Goal: Task Accomplishment & Management: Manage account settings

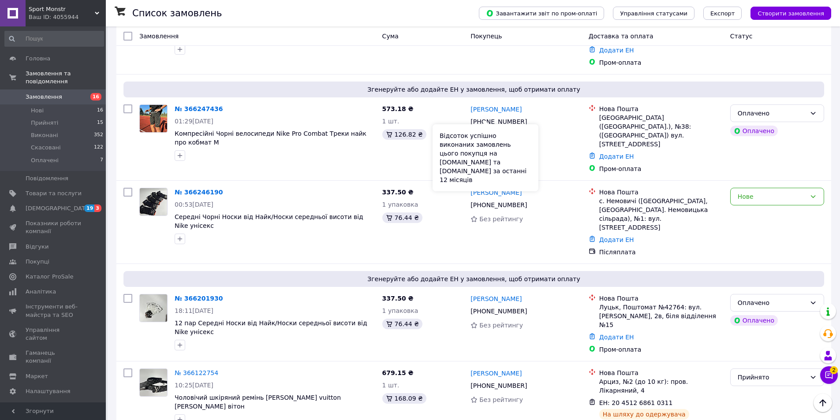
scroll to position [309, 0]
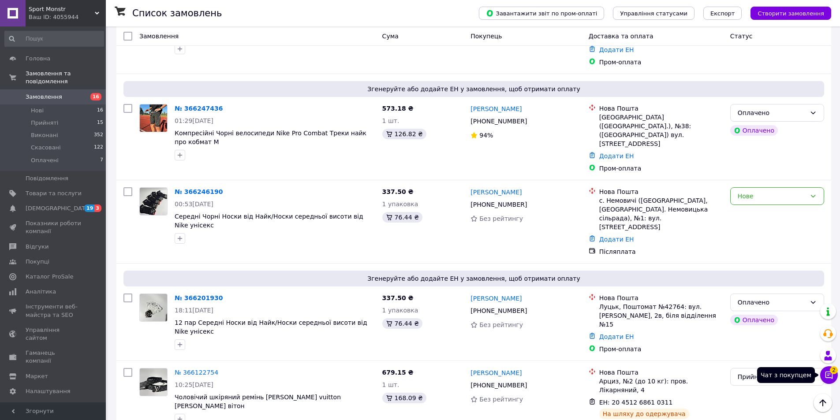
click at [831, 378] on icon at bounding box center [828, 375] width 7 height 7
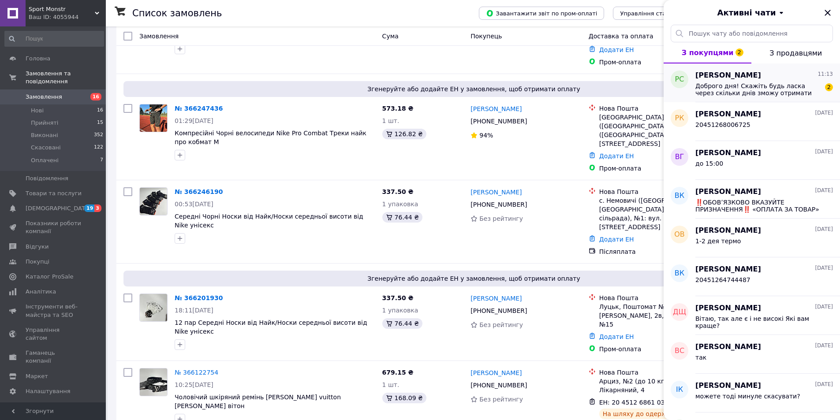
click at [714, 99] on div "[PERSON_NAME] 11:13 Доброго дня! Скажіть будь ласка через скільки днів зможу от…" at bounding box center [767, 82] width 145 height 39
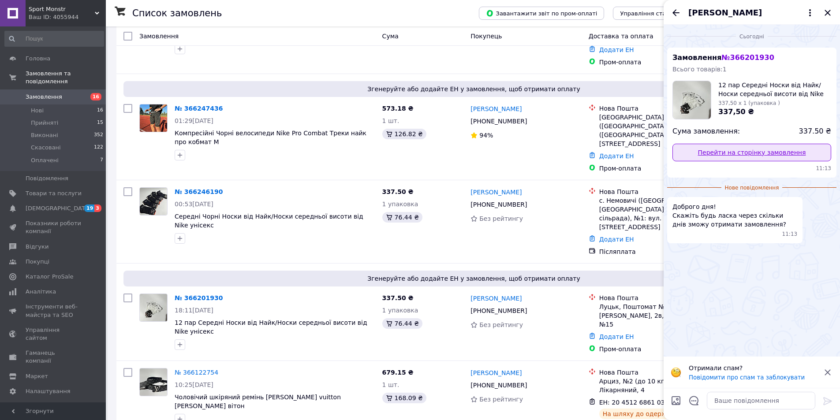
click at [707, 151] on link "Перейти на сторінку замовлення" at bounding box center [751, 153] width 159 height 18
click at [743, 405] on textarea at bounding box center [761, 401] width 108 height 18
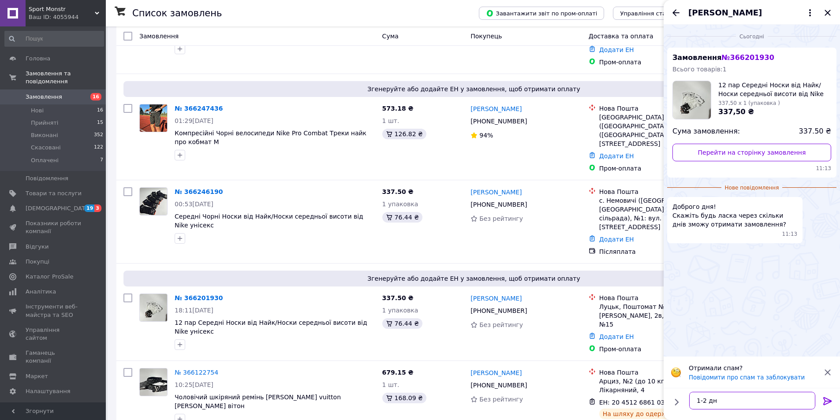
type textarea "1-2 дня"
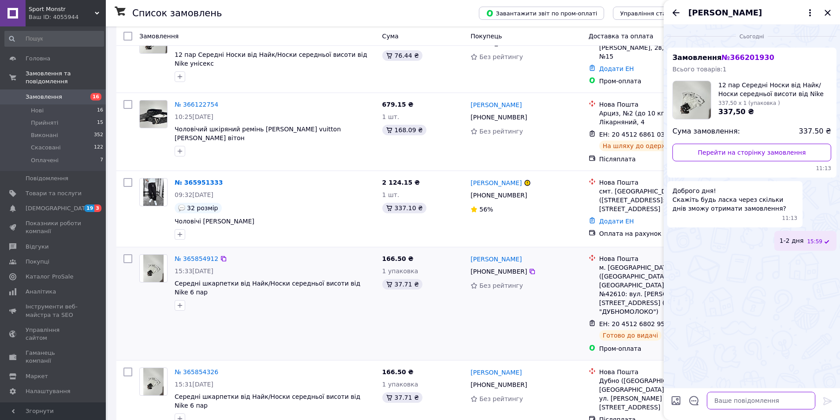
scroll to position [617, 0]
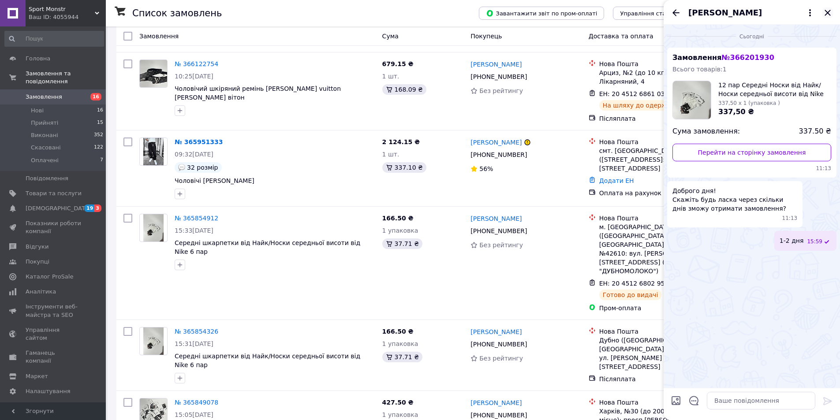
click at [825, 13] on icon "Закрити" at bounding box center [827, 12] width 11 height 11
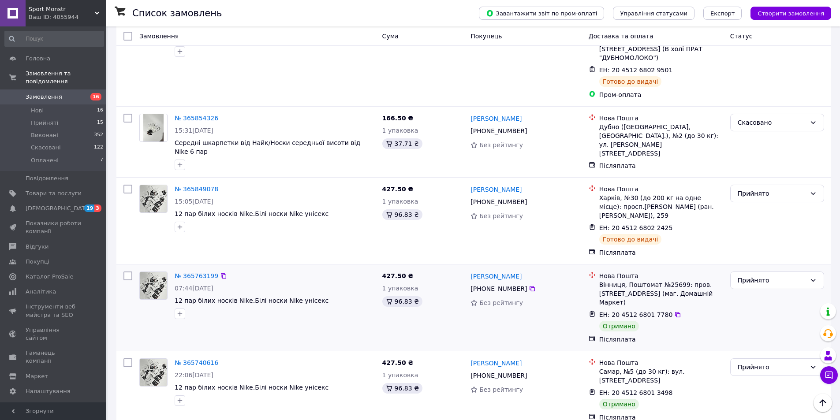
scroll to position [793, 0]
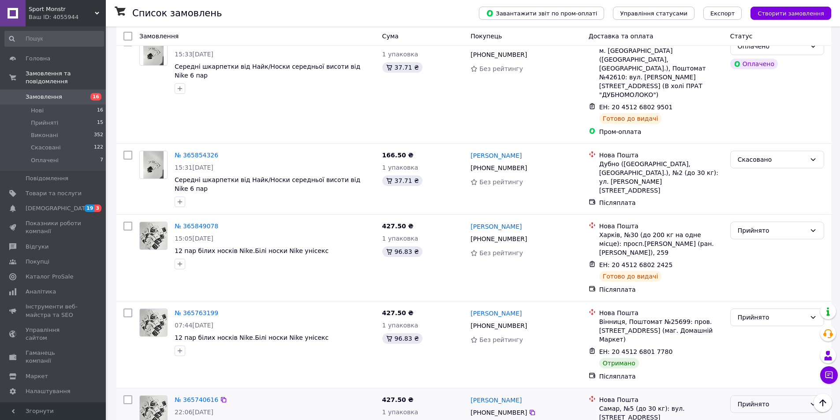
click at [745, 399] on div "Прийнято" at bounding box center [771, 404] width 68 height 10
click at [754, 329] on li "Виконано" at bounding box center [776, 325] width 93 height 16
click at [737, 312] on div "Прийнято" at bounding box center [771, 317] width 68 height 10
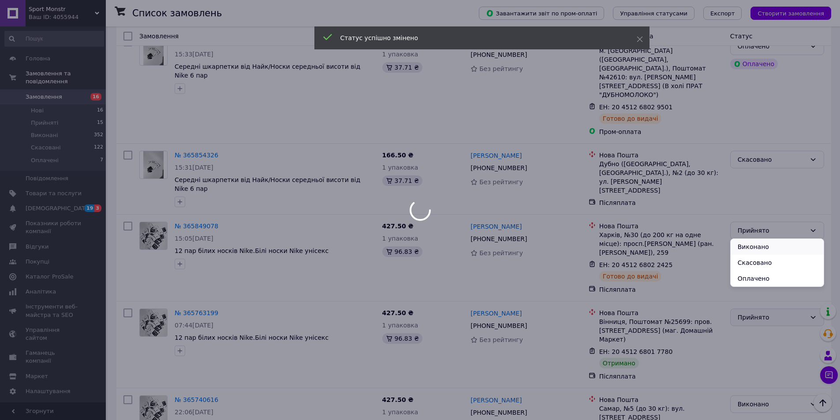
click at [741, 245] on li "Виконано" at bounding box center [776, 247] width 93 height 16
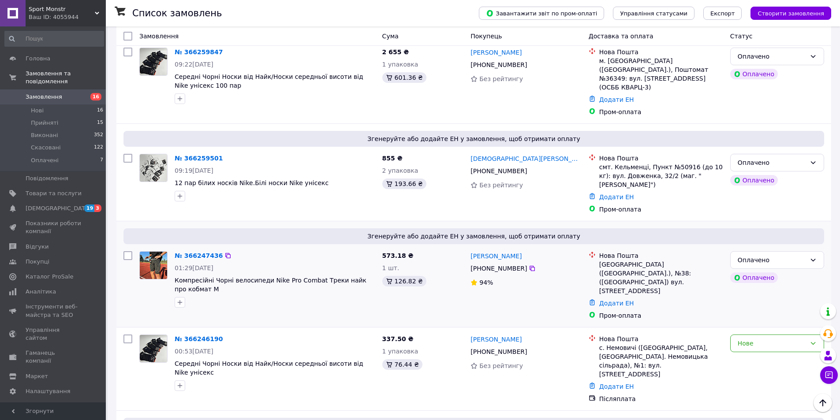
scroll to position [132, 0]
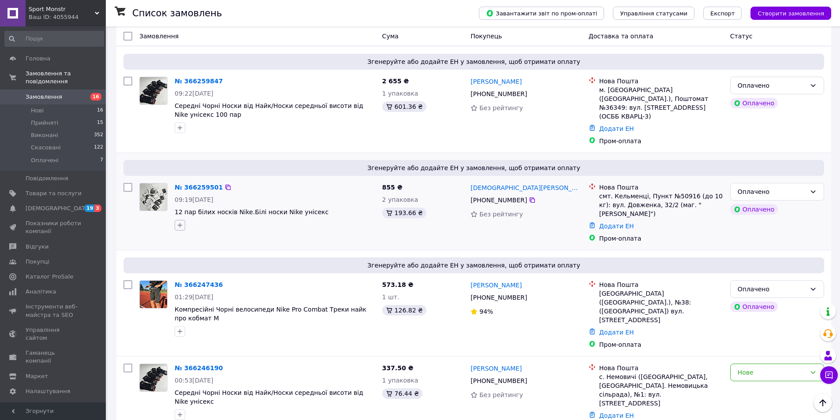
click at [180, 222] on icon "button" at bounding box center [179, 225] width 7 height 7
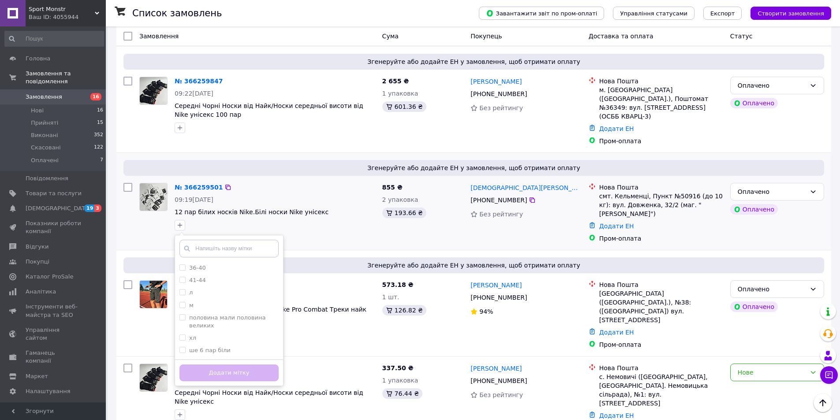
click at [343, 223] on div "№ 366259501 09:19[DATE] 12 пар білих носків Nike.Білі носки Nike унісекс [PHONE…" at bounding box center [257, 212] width 243 height 67
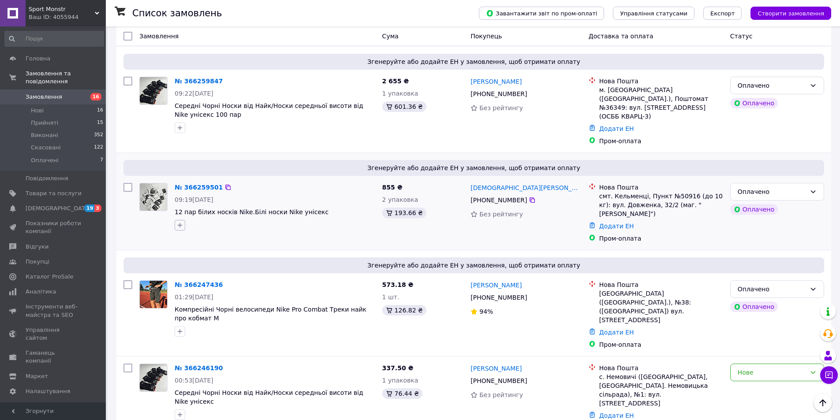
click at [177, 222] on icon "button" at bounding box center [179, 225] width 7 height 7
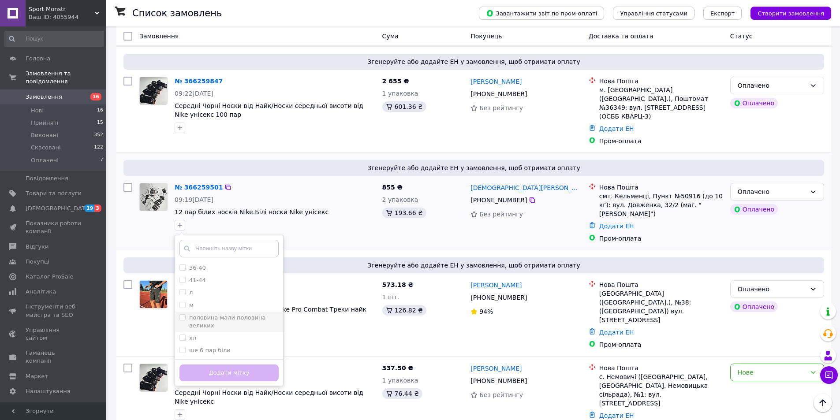
click at [193, 314] on label "половина мали половина великих" at bounding box center [227, 321] width 76 height 15
checkbox input "true"
click at [207, 364] on button "Додати мітку" at bounding box center [228, 372] width 99 height 17
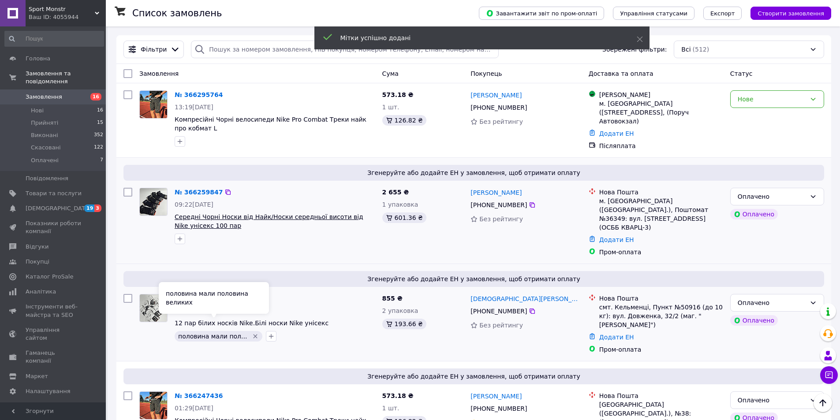
scroll to position [0, 0]
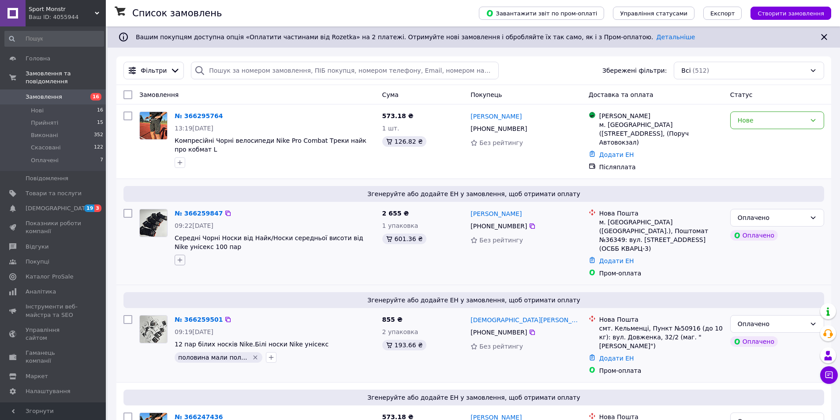
click at [180, 258] on icon "button" at bounding box center [179, 260] width 7 height 7
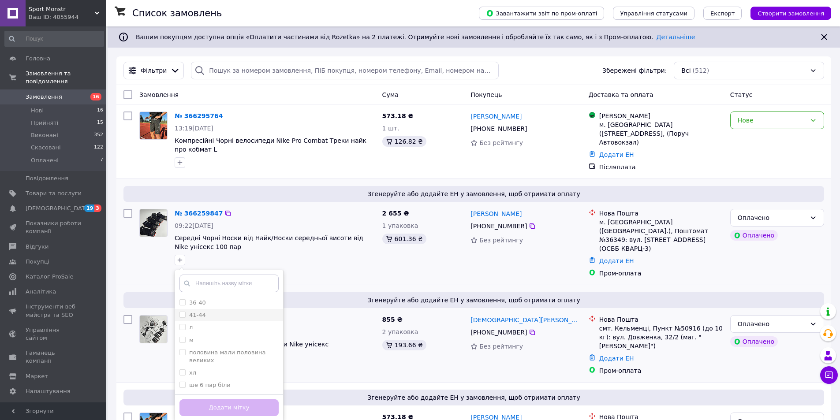
click at [187, 311] on label "41-44" at bounding box center [192, 315] width 26 height 8
click at [185, 312] on input "41-44" at bounding box center [182, 315] width 6 height 6
click at [183, 312] on input "41-44" at bounding box center [182, 315] width 6 height 6
checkbox input "true"
click at [222, 408] on button "Додати мітку" at bounding box center [228, 407] width 99 height 17
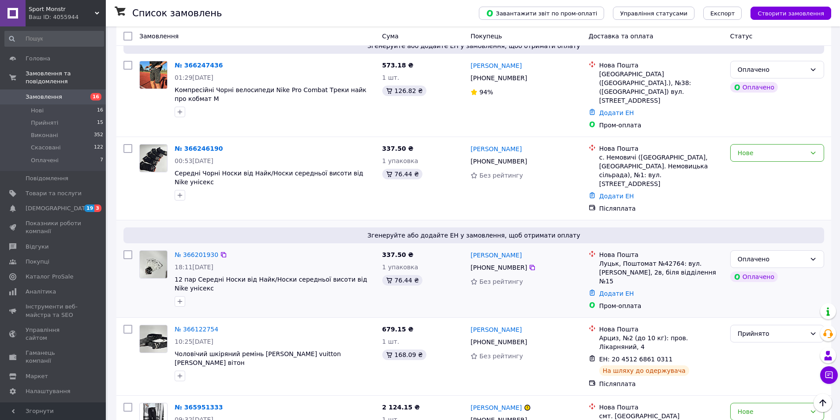
scroll to position [353, 0]
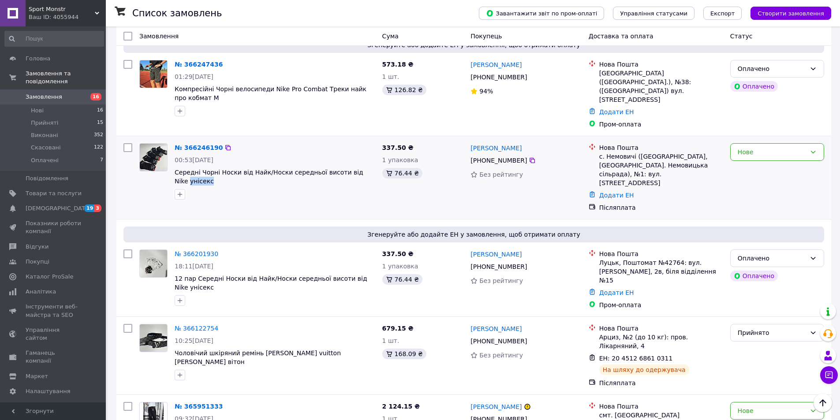
drag, startPoint x: 174, startPoint y: 152, endPoint x: 190, endPoint y: 172, distance: 25.3
click at [178, 157] on div "№ 366246190 00:53[DATE] Середні Чорні Носки від Найк/Носки середньої висоти від…" at bounding box center [275, 171] width 208 height 63
click at [176, 189] on button "button" at bounding box center [180, 194] width 11 height 11
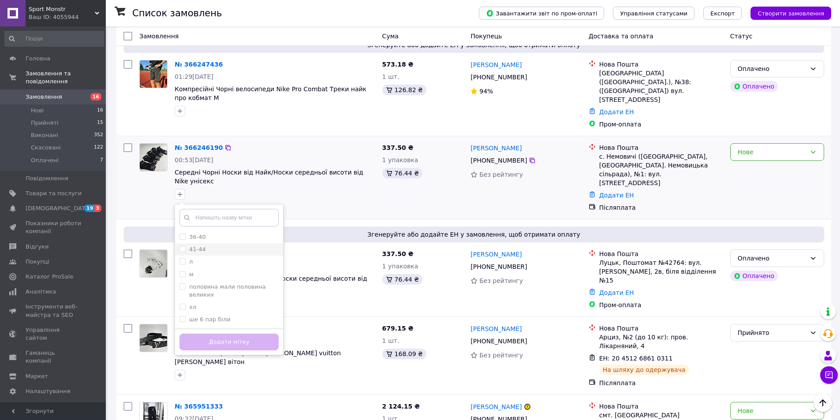
click at [192, 243] on li "41-44" at bounding box center [229, 249] width 108 height 12
checkbox input "true"
click at [225, 328] on div "Додати мітку" at bounding box center [229, 341] width 108 height 27
click at [222, 334] on button "Додати мітку" at bounding box center [228, 342] width 99 height 17
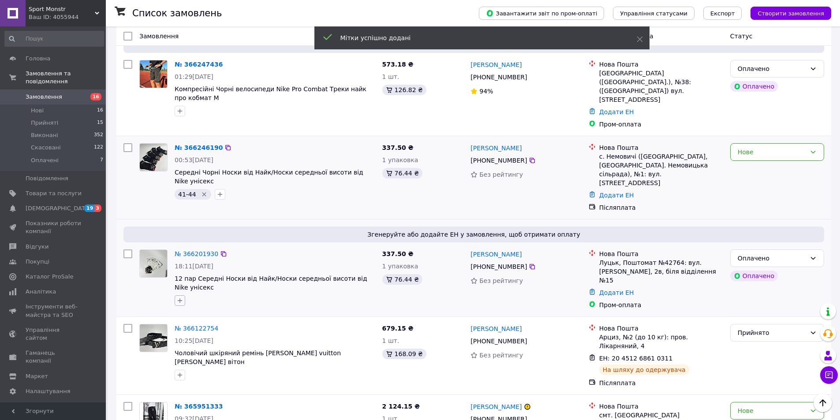
click at [181, 297] on icon "button" at bounding box center [179, 300] width 7 height 7
drag, startPoint x: 192, startPoint y: 316, endPoint x: 256, endPoint y: 351, distance: 72.6
click at [193, 352] on label "41-44" at bounding box center [197, 355] width 17 height 7
checkbox input "true"
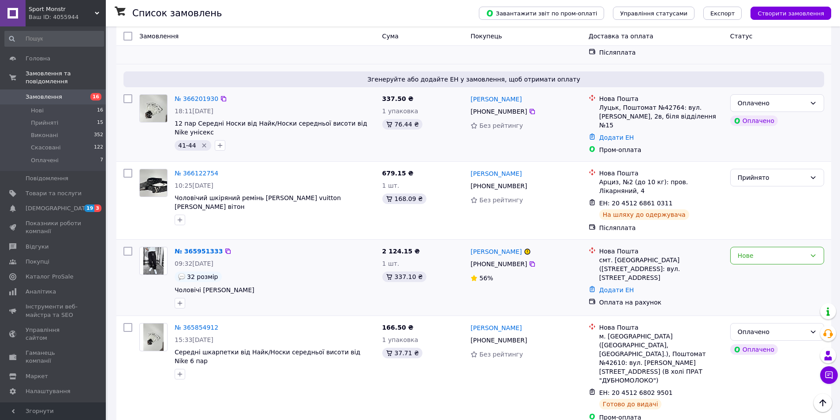
scroll to position [529, 0]
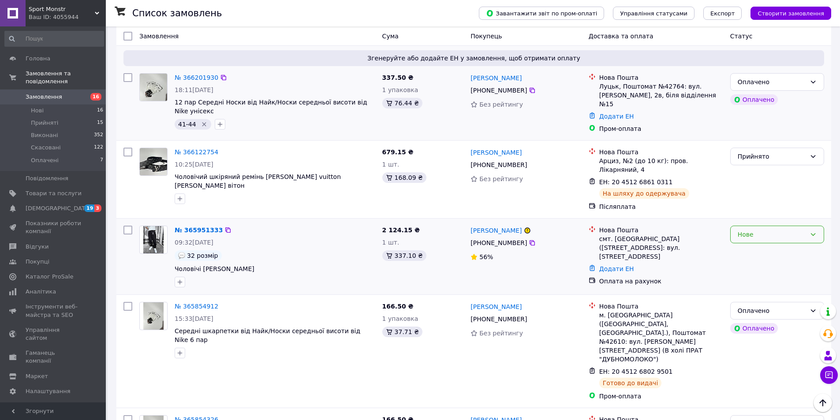
drag, startPoint x: 790, startPoint y: 181, endPoint x: 776, endPoint y: 183, distance: 13.9
click at [789, 230] on div "Нове" at bounding box center [771, 235] width 68 height 10
click at [760, 197] on li "Прийнято" at bounding box center [776, 199] width 93 height 16
click at [612, 265] on link "Додати ЕН" at bounding box center [616, 268] width 35 height 7
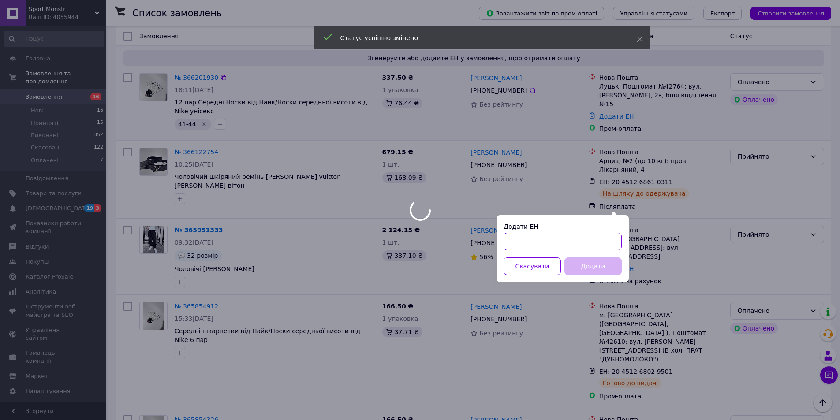
click at [596, 241] on input "Додати ЕН" at bounding box center [562, 242] width 118 height 18
paste input "20451268738980"
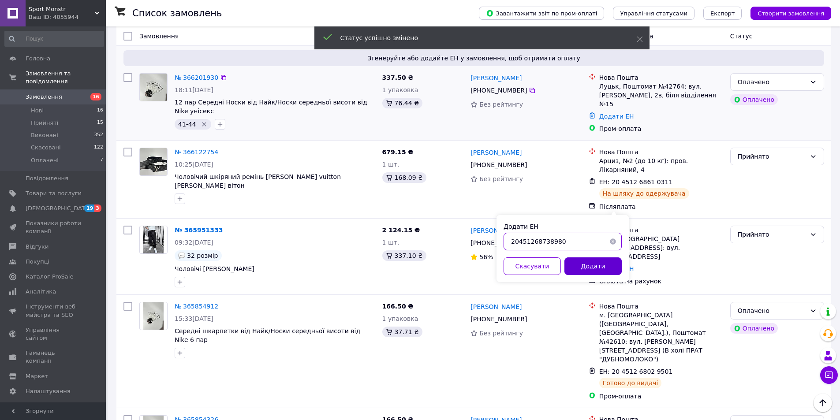
type input "20451268738980"
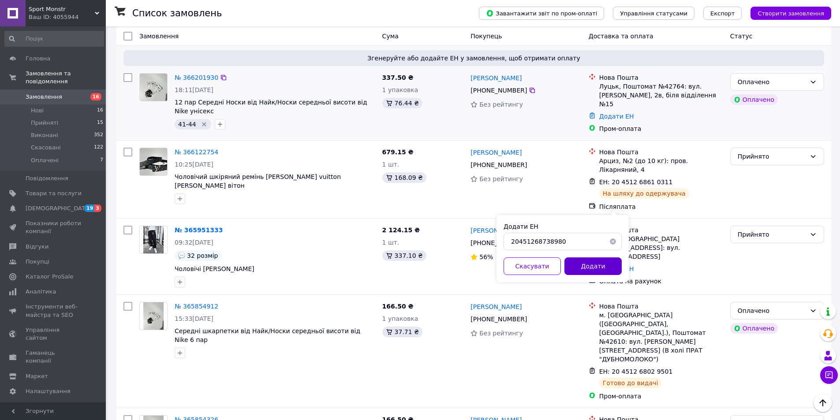
click at [585, 260] on button "Додати" at bounding box center [592, 266] width 57 height 18
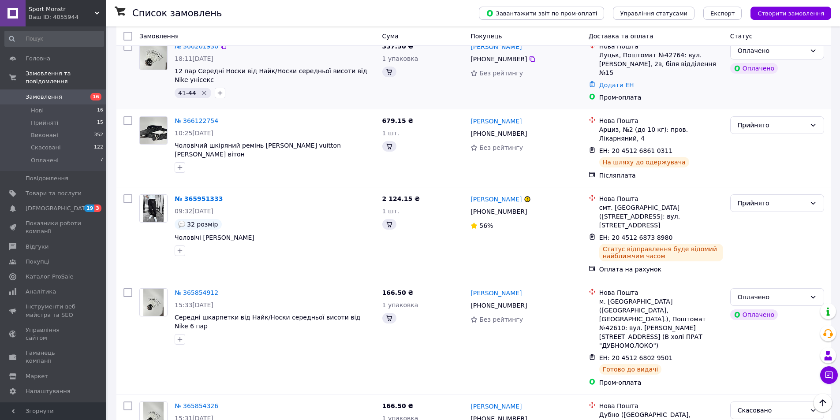
scroll to position [705, 0]
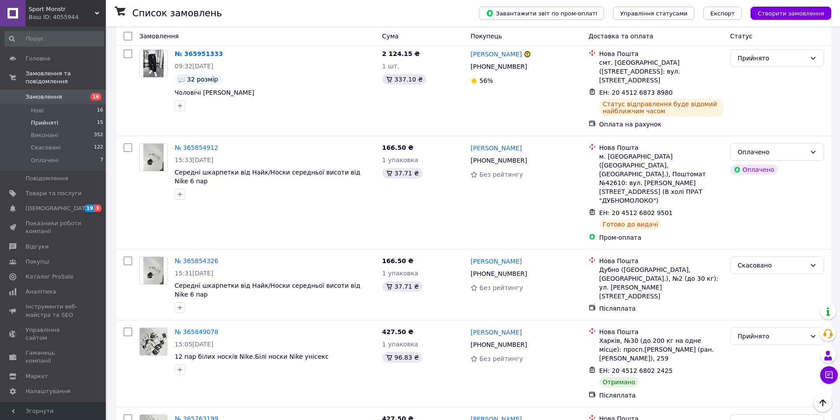
click at [45, 119] on span "Прийняті" at bounding box center [44, 123] width 27 height 8
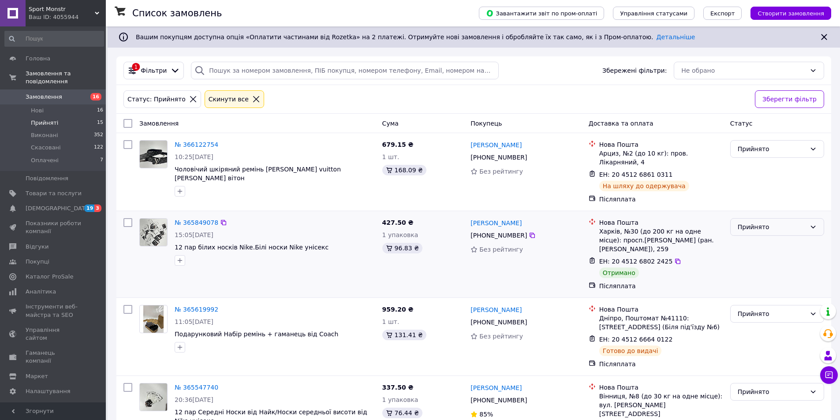
click at [762, 222] on div "Прийнято" at bounding box center [771, 227] width 68 height 10
click at [749, 235] on li "Виконано" at bounding box center [776, 238] width 93 height 16
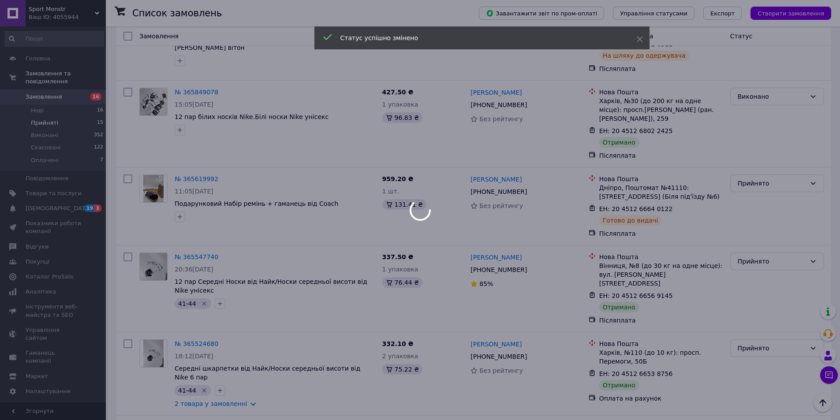
scroll to position [132, 0]
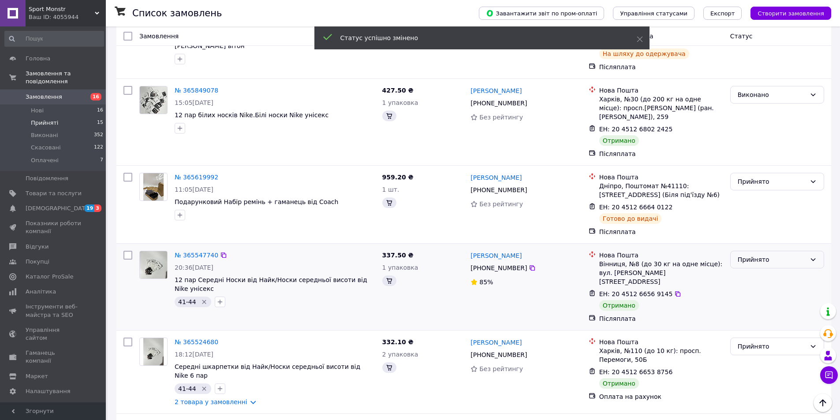
click at [760, 255] on div "Прийнято" at bounding box center [771, 260] width 68 height 10
click at [759, 267] on li "Виконано" at bounding box center [776, 270] width 93 height 16
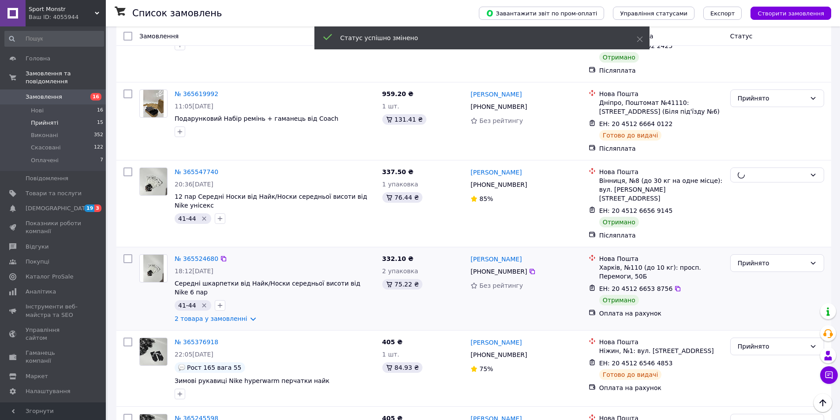
scroll to position [220, 0]
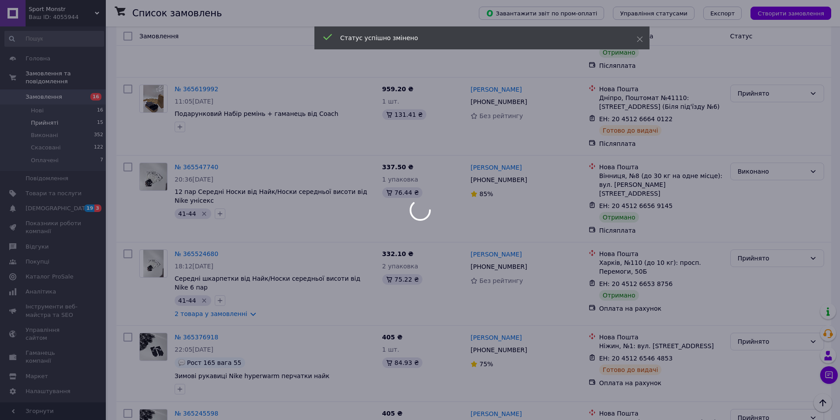
click at [749, 247] on div at bounding box center [420, 210] width 840 height 420
click at [749, 253] on div "Прийнято" at bounding box center [771, 258] width 68 height 10
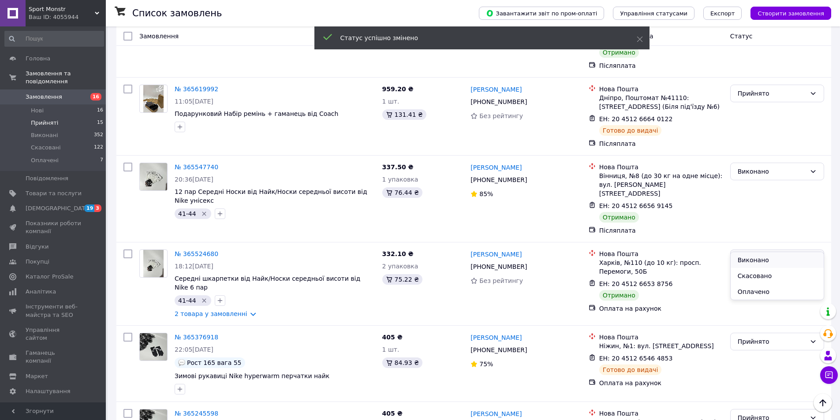
click at [746, 254] on li "Виконано" at bounding box center [776, 260] width 93 height 16
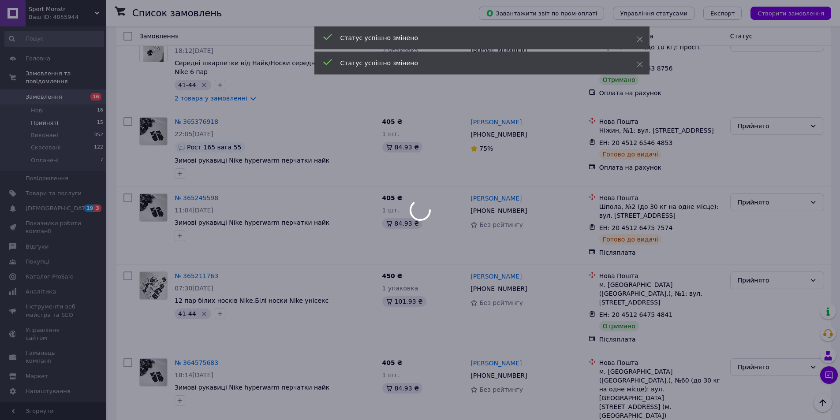
scroll to position [441, 0]
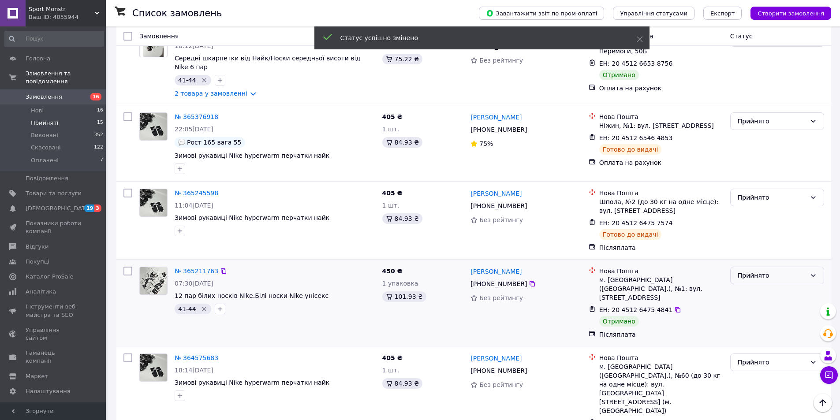
click at [748, 271] on div "Прийнято" at bounding box center [771, 276] width 68 height 10
click at [750, 268] on li "Виконано" at bounding box center [776, 272] width 93 height 16
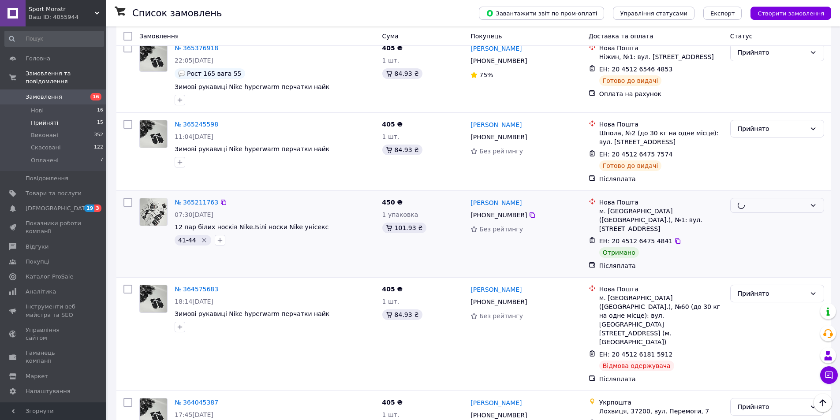
scroll to position [529, 0]
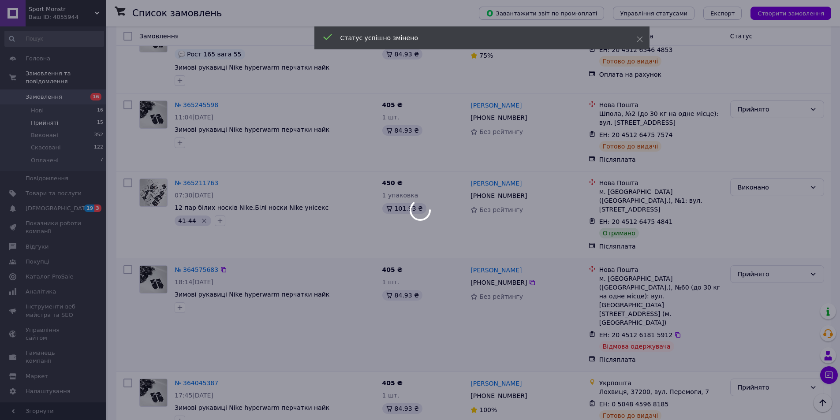
click at [745, 269] on div "Прийнято" at bounding box center [771, 274] width 68 height 10
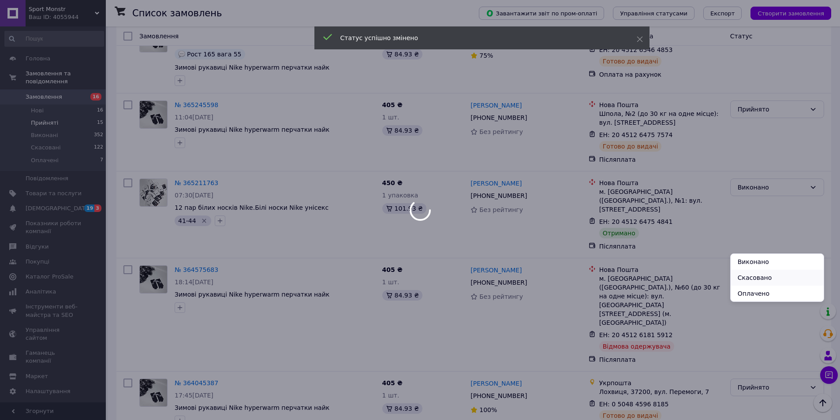
scroll to position [527, 0]
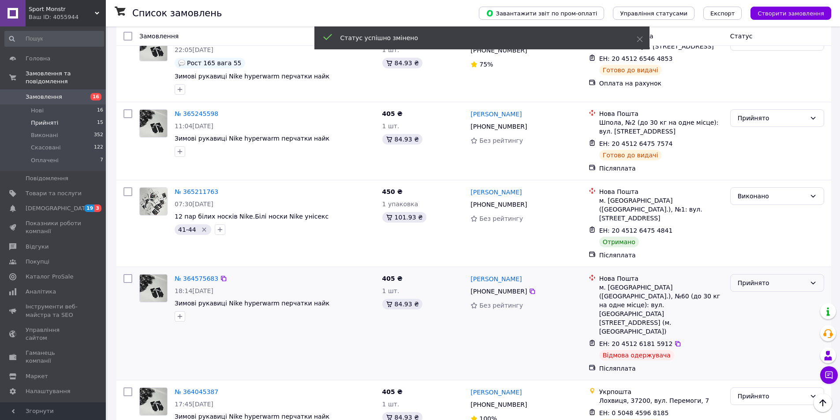
click at [747, 274] on div "Прийнято" at bounding box center [777, 283] width 94 height 18
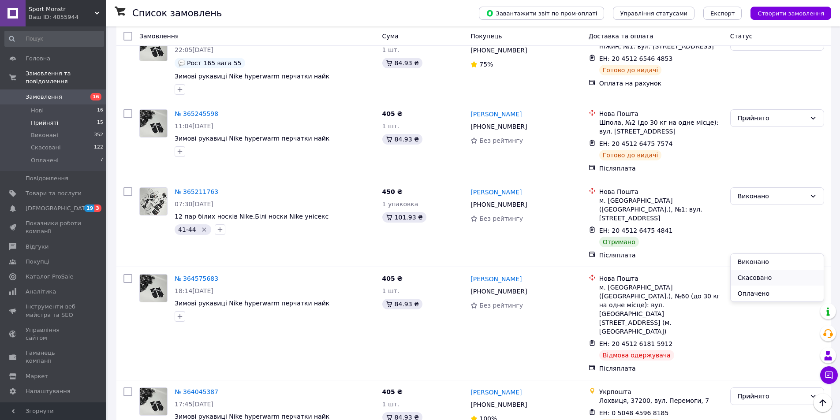
click at [747, 280] on li "Скасовано" at bounding box center [776, 278] width 93 height 16
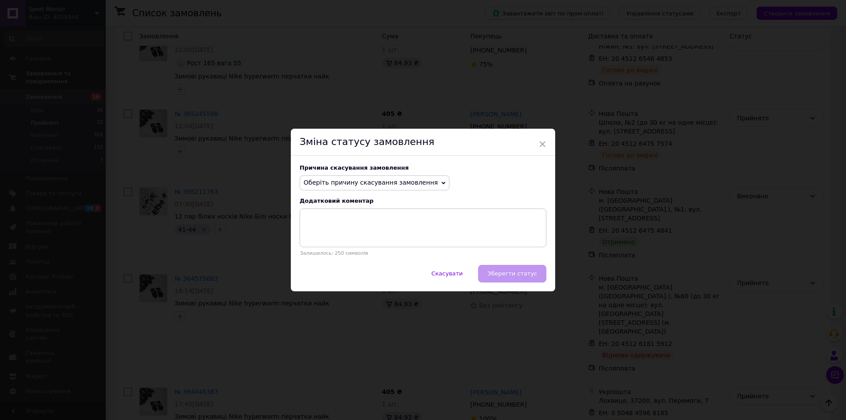
click at [399, 186] on span "Оберіть причину скасування замовлення" at bounding box center [371, 182] width 134 height 7
click at [345, 240] on li "На прохання покупця" at bounding box center [374, 237] width 149 height 12
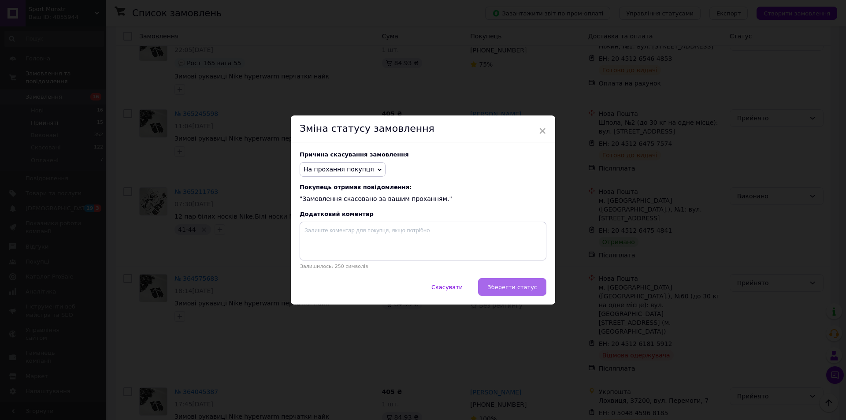
click at [512, 285] on span "Зберегти статус" at bounding box center [512, 287] width 50 height 7
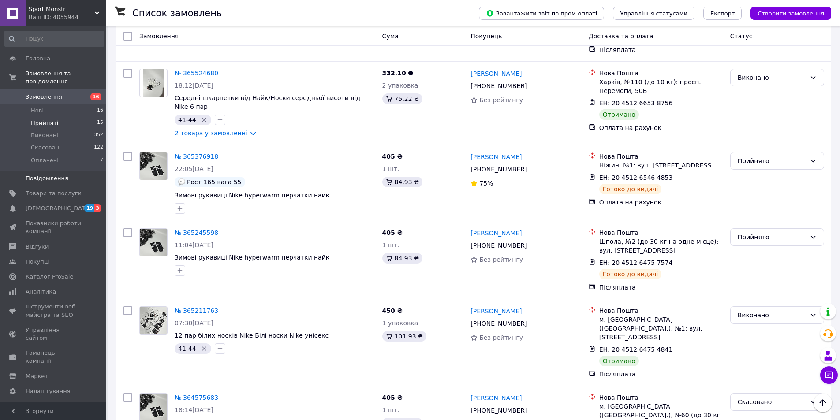
scroll to position [339, 0]
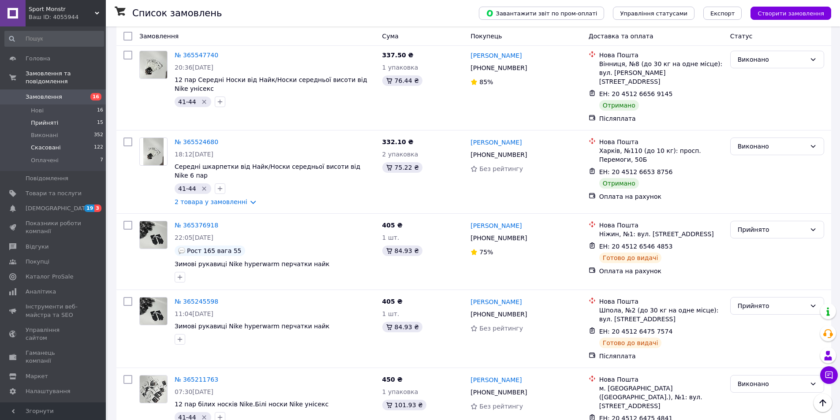
click at [46, 144] on span "Скасовані" at bounding box center [46, 148] width 30 height 8
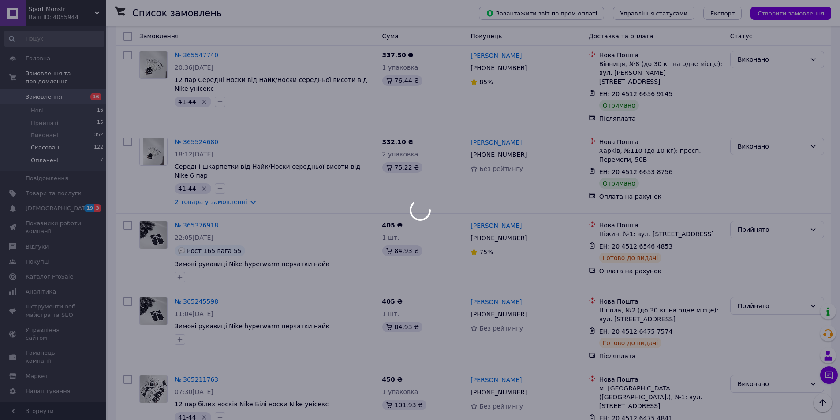
click at [46, 151] on div at bounding box center [420, 210] width 840 height 420
click at [46, 152] on div at bounding box center [420, 210] width 840 height 420
click at [47, 153] on div at bounding box center [420, 210] width 840 height 420
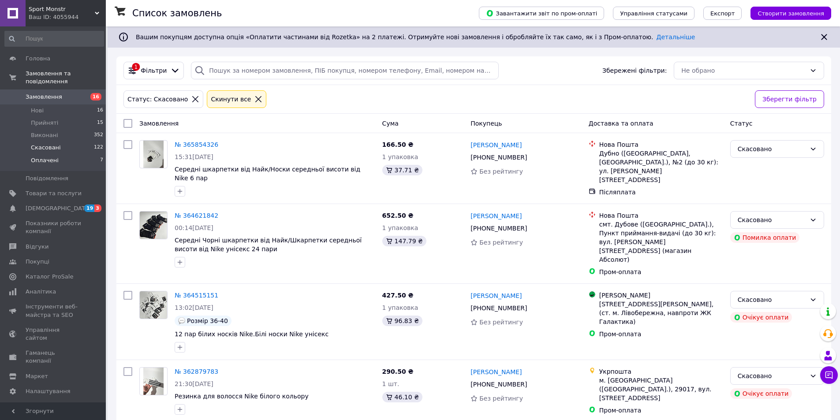
click at [54, 156] on span "Оплачені" at bounding box center [45, 160] width 28 height 8
click at [154, 100] on div "Статус: Оплачено" at bounding box center [157, 99] width 62 height 10
click at [220, 102] on div "Cкинути все" at bounding box center [229, 99] width 44 height 10
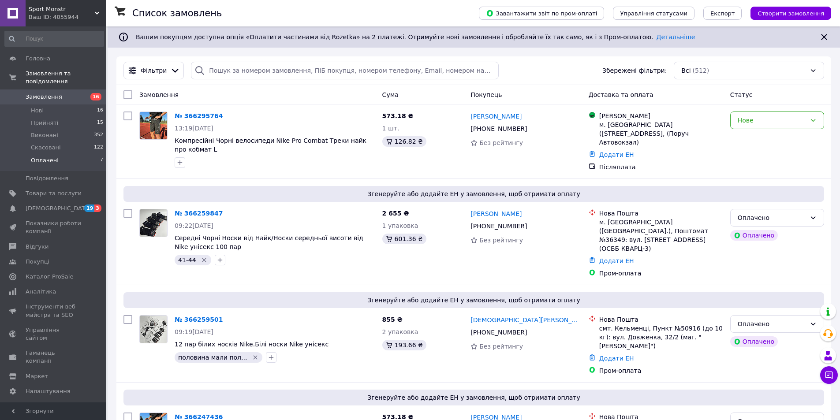
click at [83, 155] on li "Оплачені 7" at bounding box center [54, 162] width 108 height 17
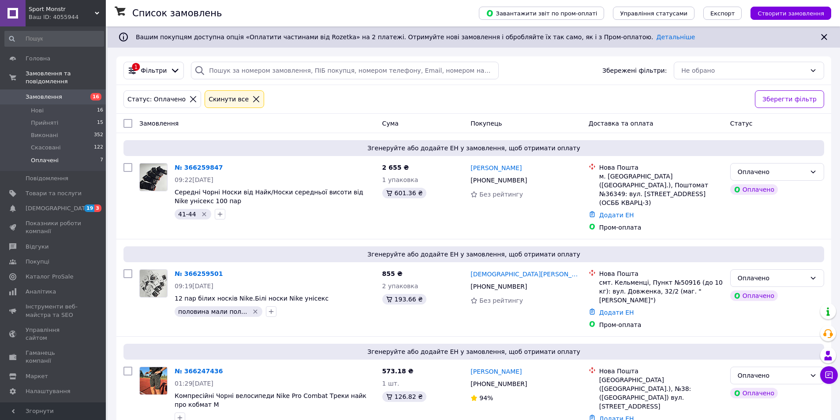
click at [47, 93] on span "Замовлення" at bounding box center [44, 97] width 37 height 8
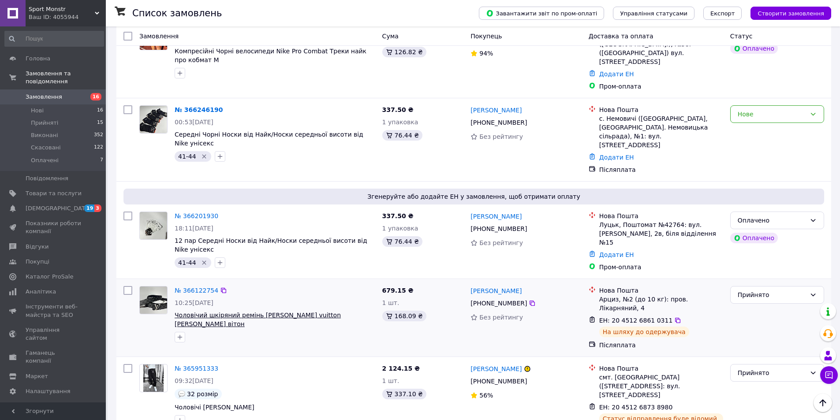
scroll to position [397, 0]
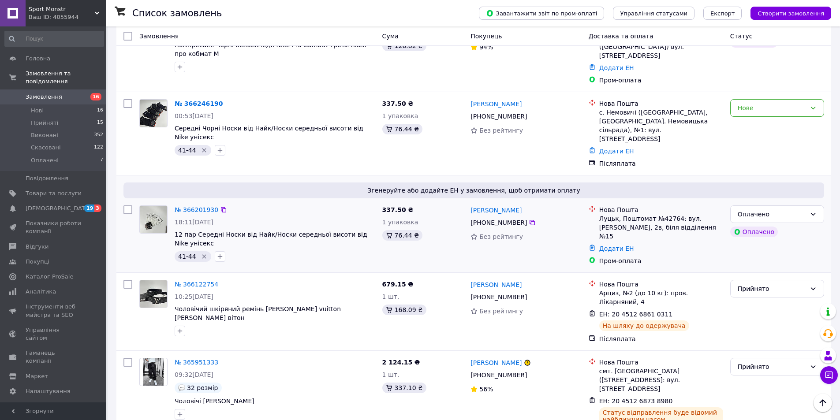
click at [190, 202] on div "№ 366201930 18:11[DATE] 12 пар Середні Носки від Найк/Носки середньої висоти ві…" at bounding box center [275, 233] width 208 height 63
click at [193, 205] on div "№ 366201930" at bounding box center [196, 210] width 45 height 11
click at [190, 206] on link "№ 366201930" at bounding box center [197, 209] width 44 height 7
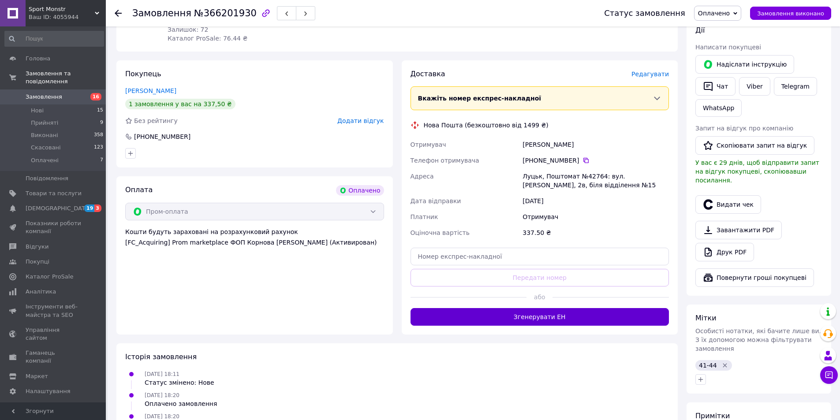
scroll to position [176, 0]
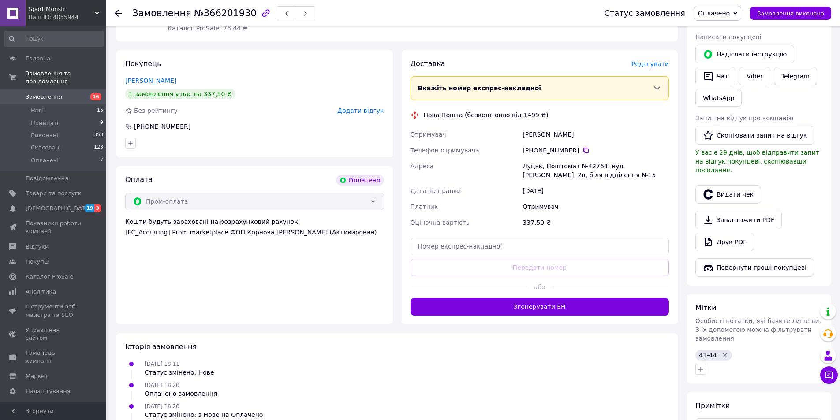
click at [518, 310] on button "Згенерувати ЕН" at bounding box center [539, 307] width 259 height 18
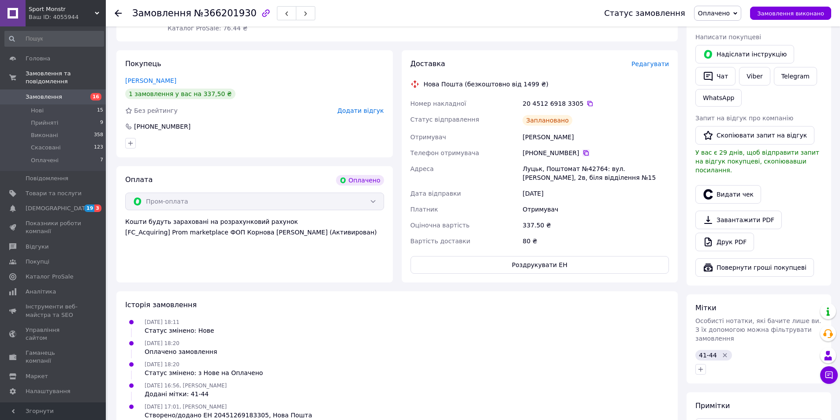
click at [582, 152] on icon at bounding box center [585, 152] width 7 height 7
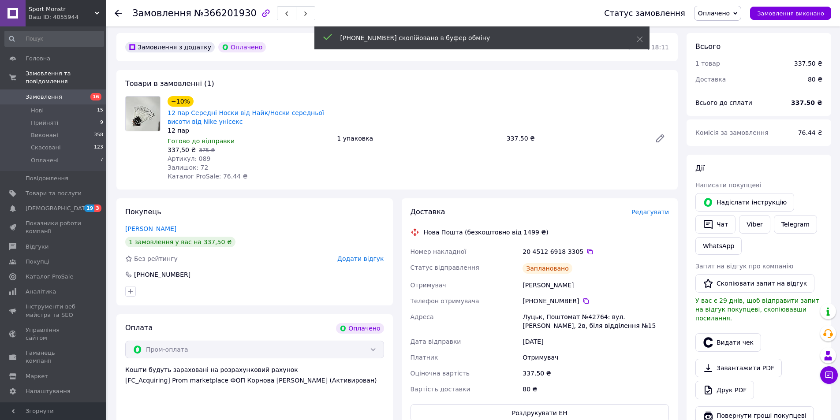
scroll to position [0, 0]
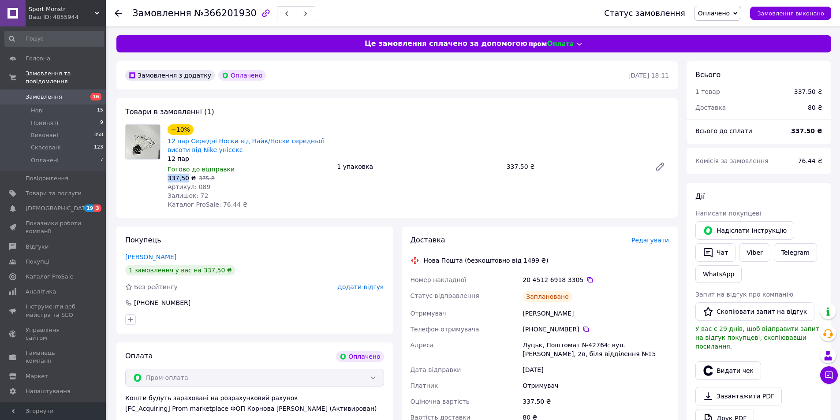
drag, startPoint x: 168, startPoint y: 175, endPoint x: 185, endPoint y: 177, distance: 16.5
click at [185, 177] on span "337,50 ₴" at bounding box center [181, 178] width 28 height 7
click at [117, 14] on use at bounding box center [118, 13] width 7 height 7
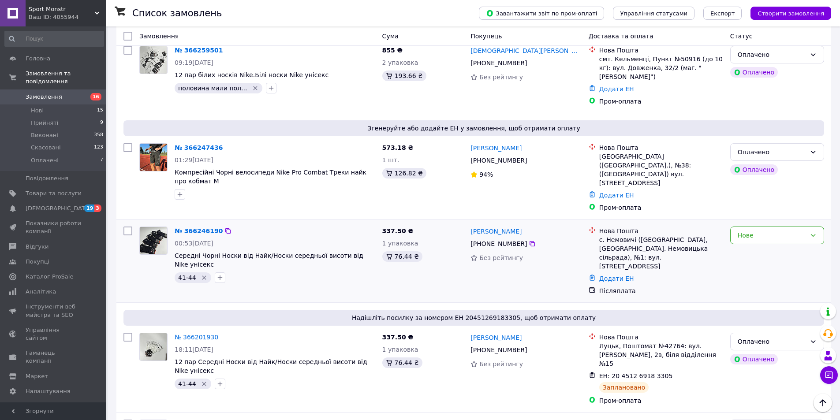
scroll to position [264, 0]
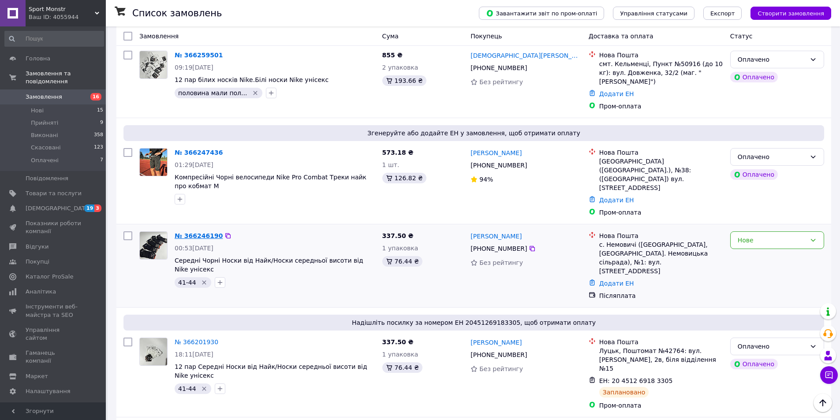
click at [200, 232] on link "№ 366246190" at bounding box center [199, 235] width 48 height 7
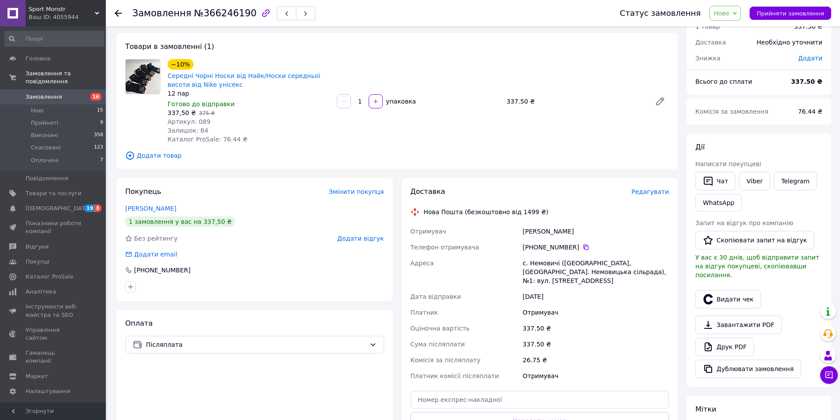
scroll to position [44, 0]
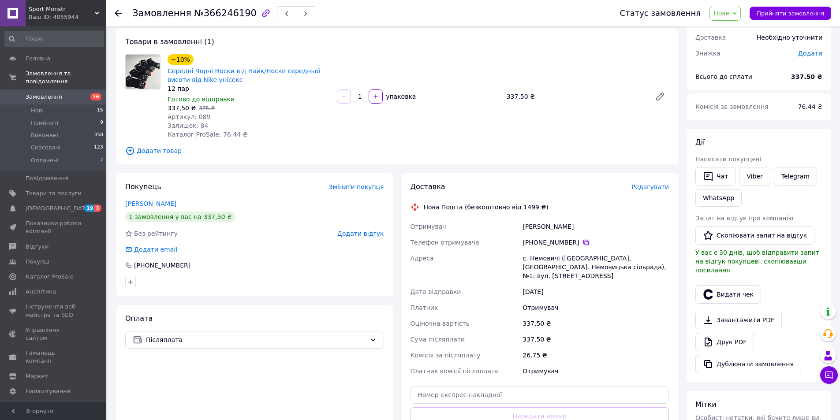
click at [582, 242] on icon at bounding box center [585, 242] width 7 height 7
click at [536, 225] on div "[PERSON_NAME]" at bounding box center [596, 227] width 150 height 16
click at [536, 226] on div "[PERSON_NAME]" at bounding box center [596, 227] width 150 height 16
click at [539, 231] on div "[PERSON_NAME]" at bounding box center [596, 227] width 150 height 16
click at [537, 231] on div "[PERSON_NAME]" at bounding box center [596, 227] width 150 height 16
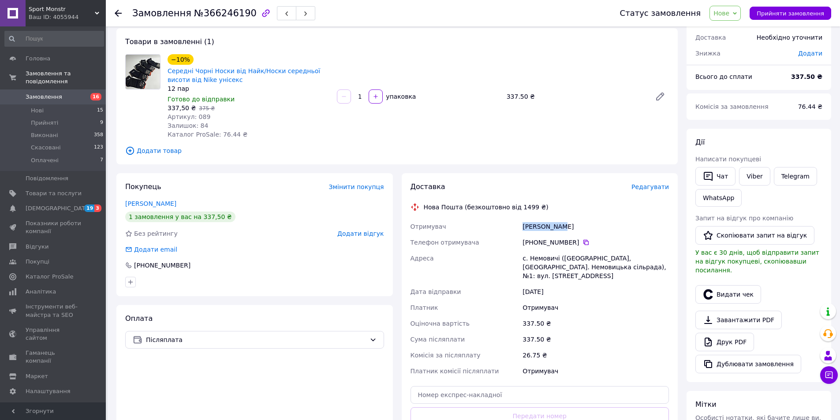
click at [536, 230] on div "[PERSON_NAME]" at bounding box center [596, 227] width 150 height 16
click at [533, 239] on div "[PHONE_NUMBER]" at bounding box center [595, 242] width 146 height 9
click at [526, 221] on div "[PERSON_NAME]" at bounding box center [596, 227] width 150 height 16
click at [530, 225] on div "[PERSON_NAME]" at bounding box center [596, 227] width 150 height 16
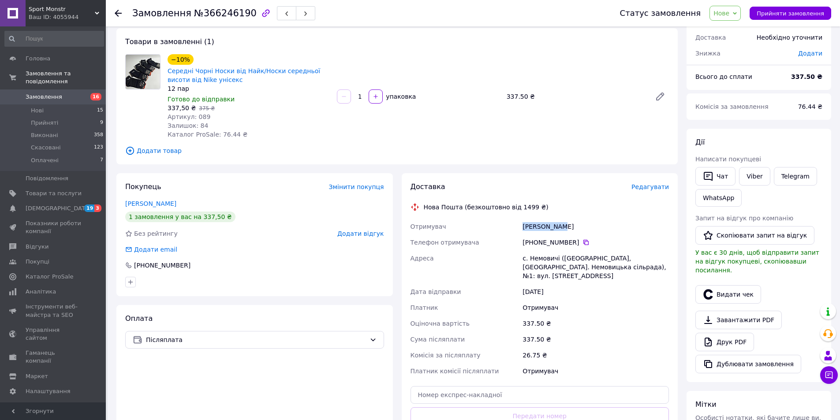
click at [530, 225] on div "[PERSON_NAME]" at bounding box center [596, 227] width 150 height 16
copy div "[PERSON_NAME]"
click at [565, 229] on div "[PERSON_NAME]" at bounding box center [596, 227] width 150 height 16
copy div "[PERSON_NAME]"
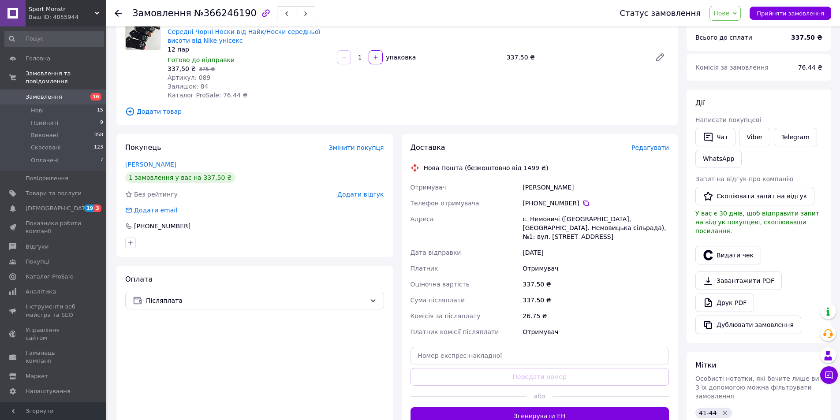
scroll to position [88, 0]
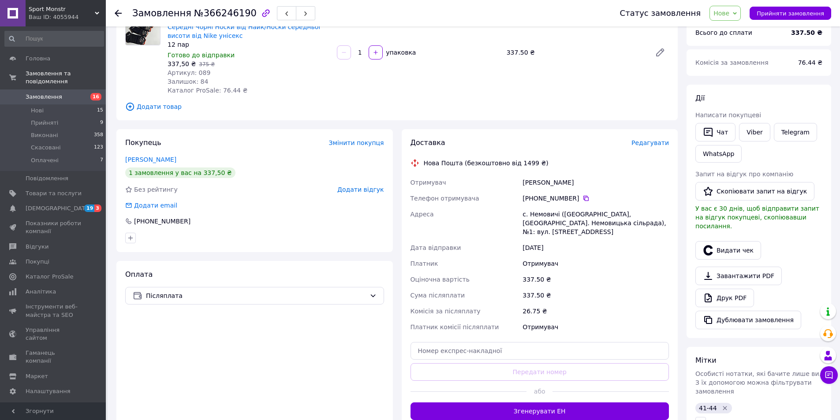
click at [536, 216] on div "с. Немовичі ([GEOGRAPHIC_DATA], [GEOGRAPHIC_DATA]. Немовицька сільрада), №1: ву…" at bounding box center [596, 222] width 150 height 33
click at [537, 216] on div "с. Немовичі ([GEOGRAPHIC_DATA], [GEOGRAPHIC_DATA]. Немовицька сільрада), №1: ву…" at bounding box center [596, 222] width 150 height 33
copy div "Немовичі"
click at [503, 342] on input "text" at bounding box center [539, 351] width 259 height 18
paste input "20451269184831"
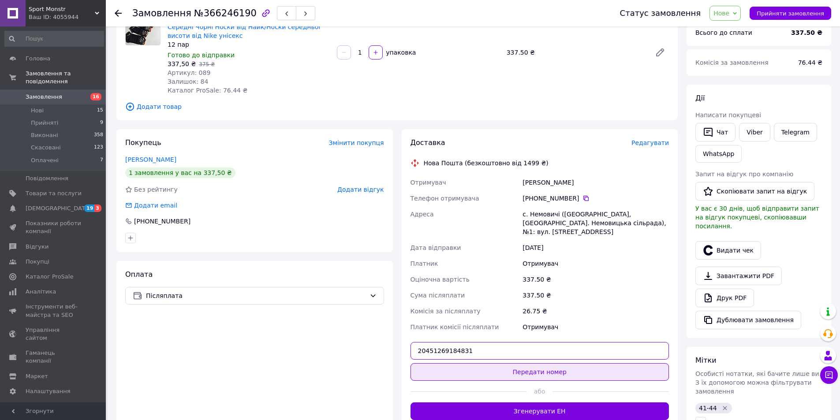
type input "20451269184831"
click at [492, 364] on button "Передати номер" at bounding box center [539, 372] width 259 height 18
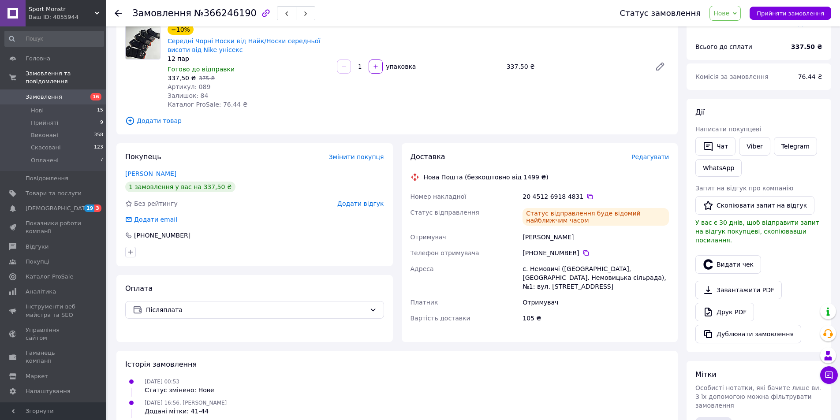
scroll to position [44, 0]
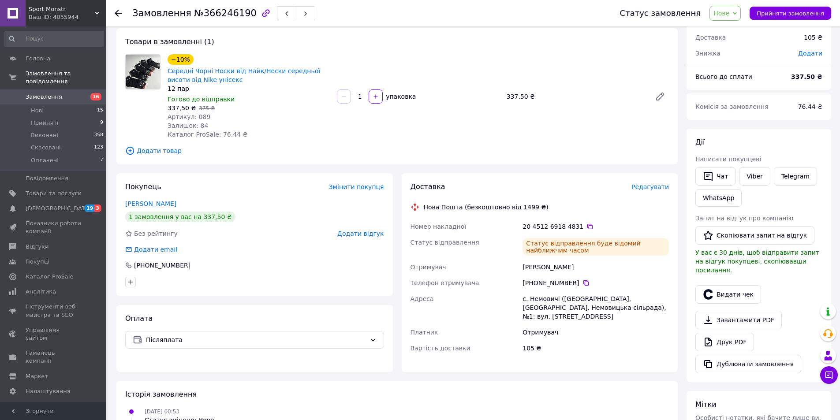
click at [118, 12] on icon at bounding box center [118, 13] width 7 height 7
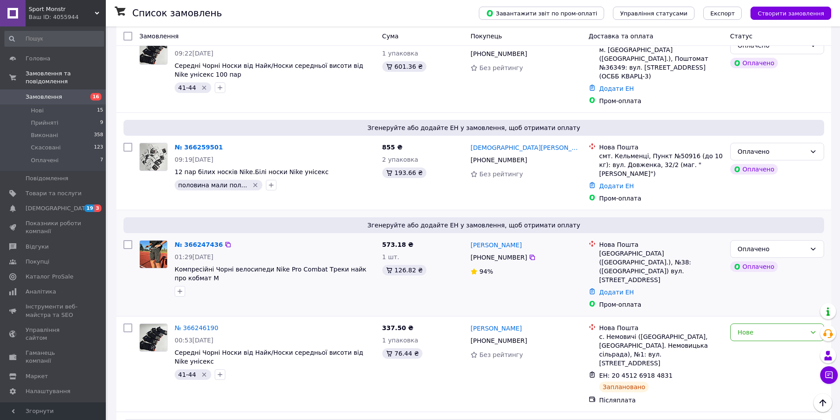
scroll to position [176, 0]
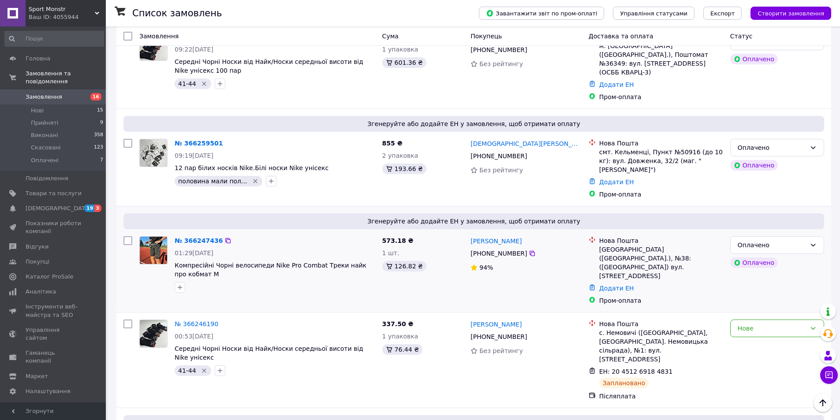
click at [196, 233] on div "№ 366247436 01:29[DATE] Компресійні Чорні велосипеди Nike Pro Combat Треки найк…" at bounding box center [275, 264] width 208 height 63
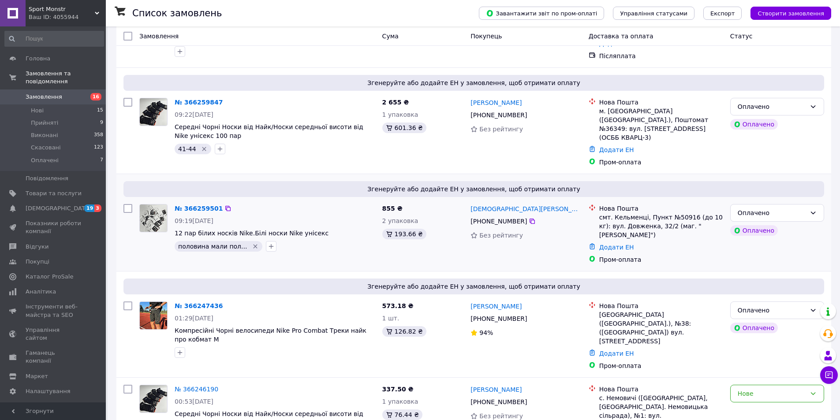
scroll to position [132, 0]
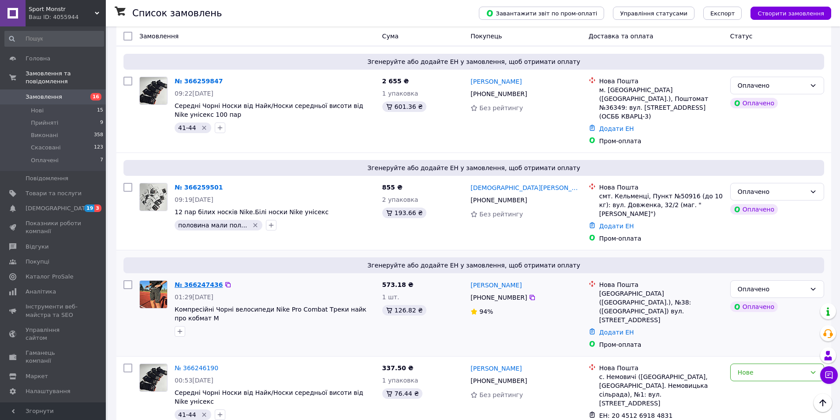
click at [186, 281] on link "№ 366247436" at bounding box center [199, 284] width 48 height 7
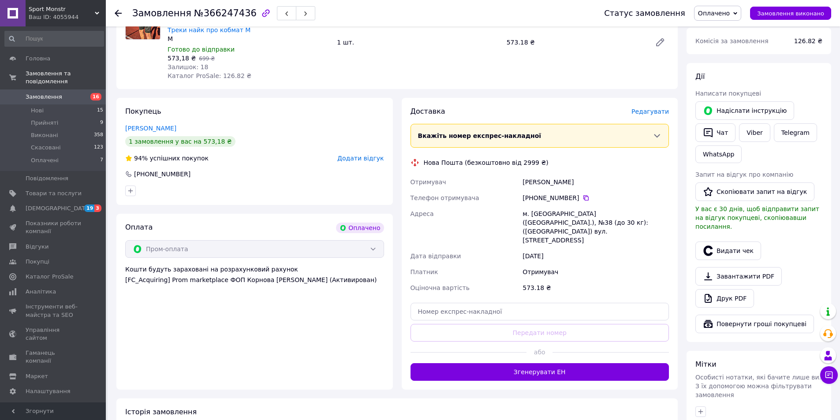
scroll to position [176, 0]
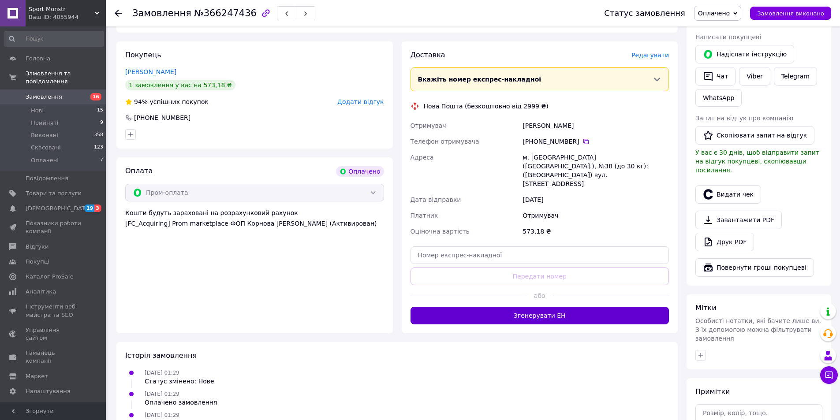
click at [516, 307] on button "Згенерувати ЕН" at bounding box center [539, 316] width 259 height 18
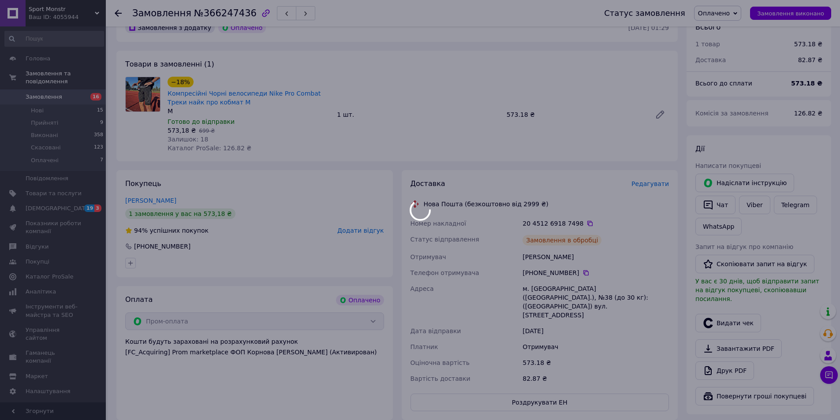
scroll to position [44, 0]
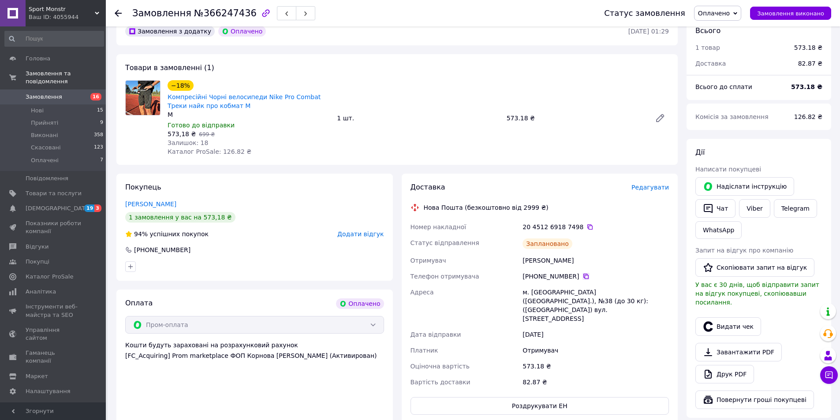
click at [583, 275] on icon at bounding box center [585, 276] width 5 height 5
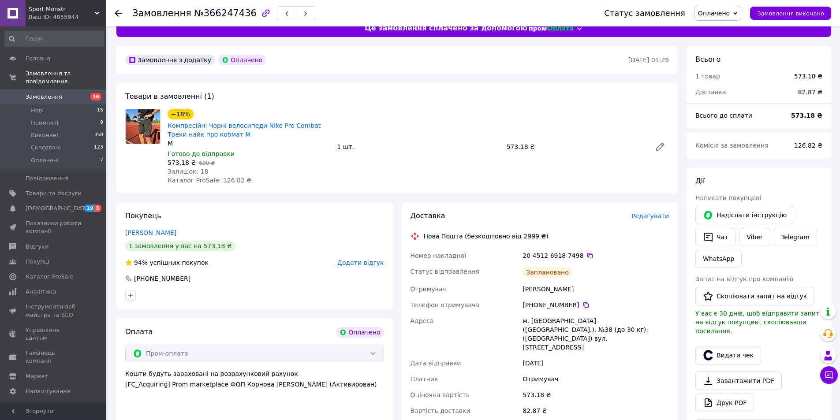
scroll to position [0, 0]
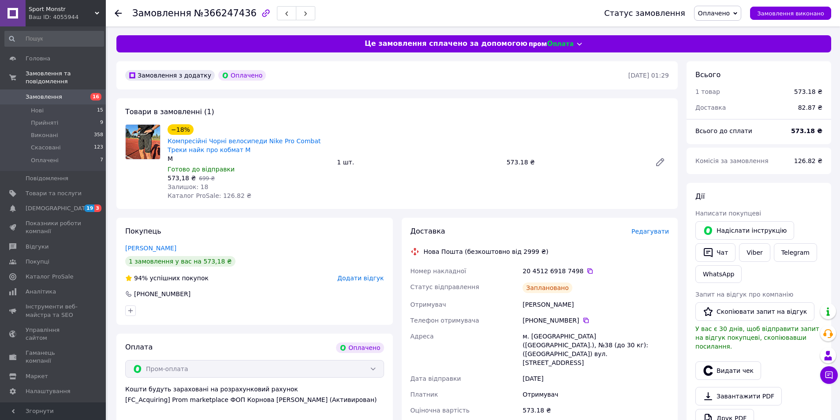
click at [120, 11] on icon at bounding box center [118, 13] width 7 height 7
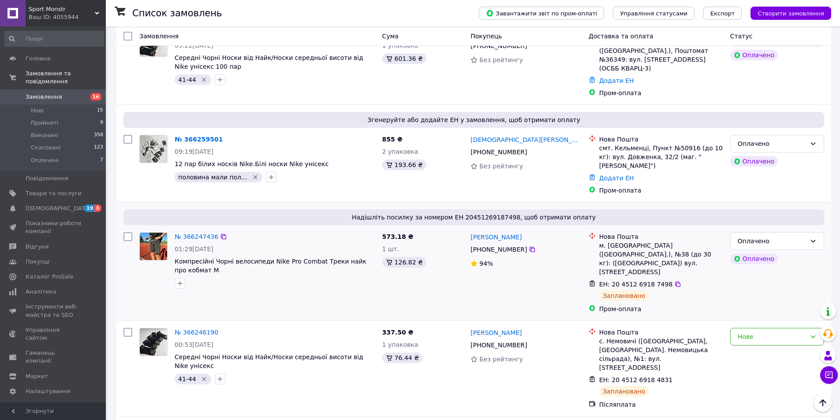
scroll to position [176, 0]
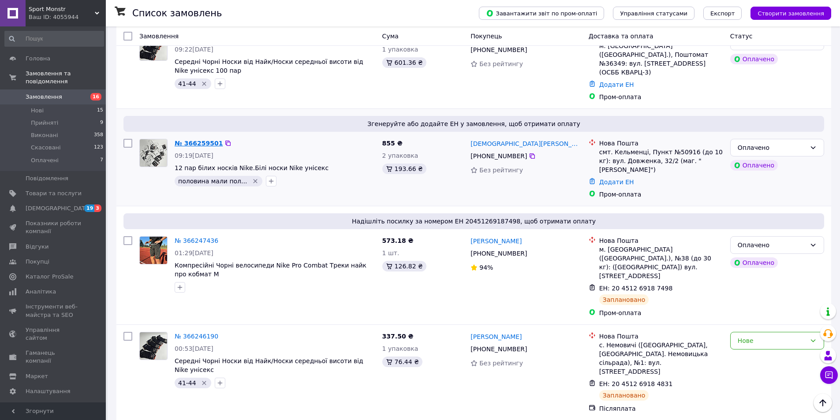
click at [181, 140] on link "№ 366259501" at bounding box center [199, 143] width 48 height 7
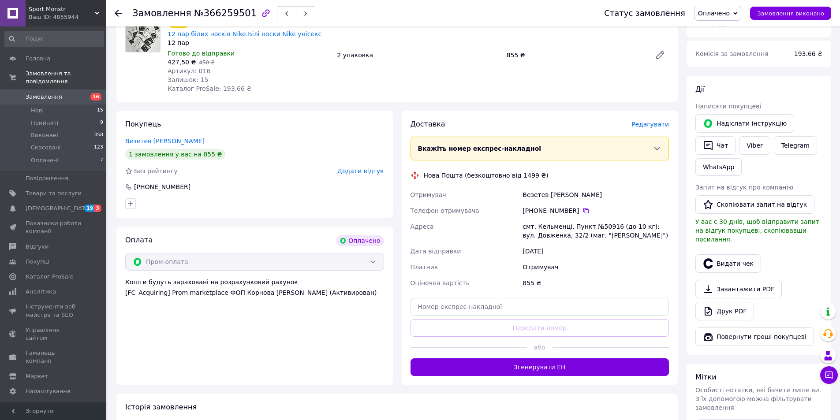
scroll to position [132, 0]
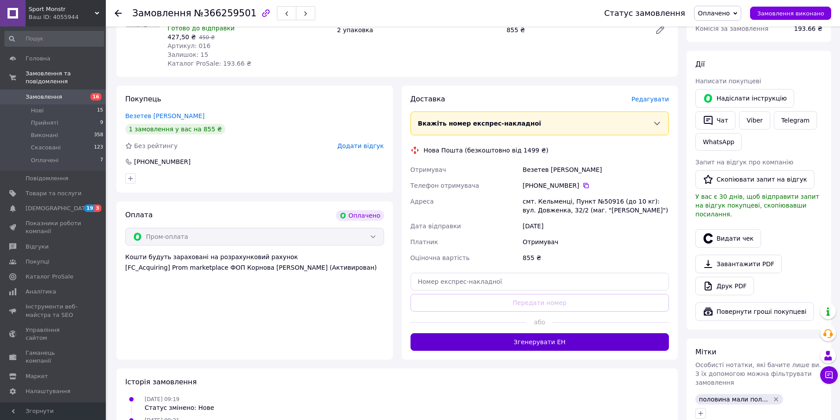
click at [502, 335] on button "Згенерувати ЕН" at bounding box center [539, 342] width 259 height 18
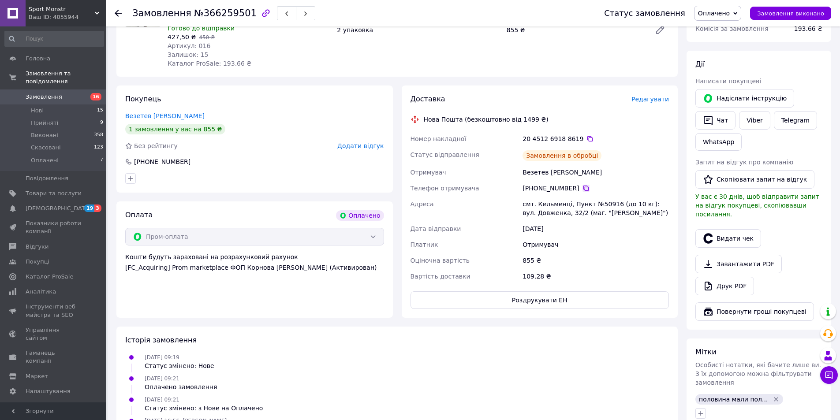
click at [582, 185] on icon at bounding box center [585, 188] width 7 height 7
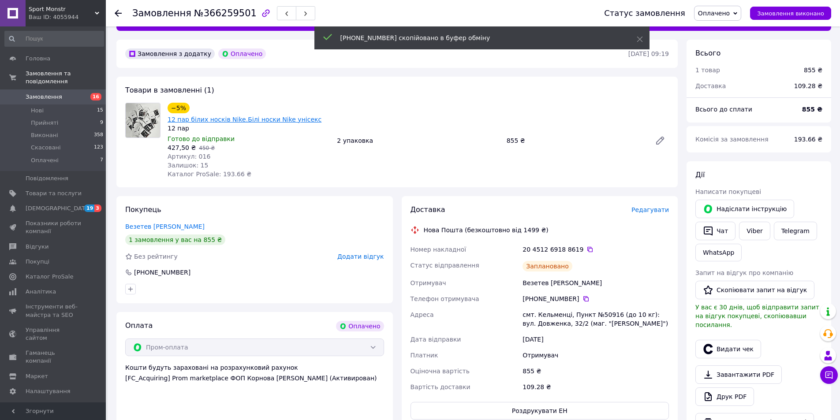
scroll to position [0, 0]
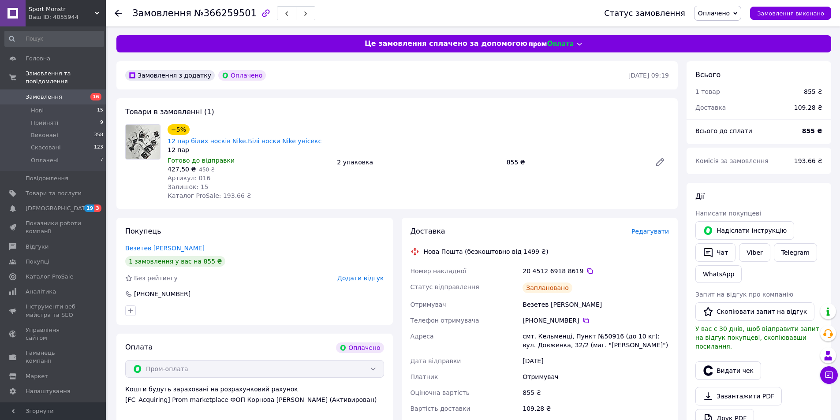
click at [118, 12] on icon at bounding box center [118, 13] width 7 height 7
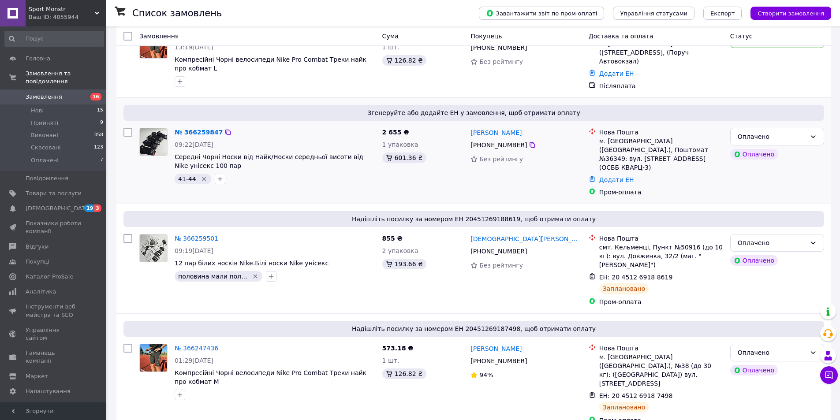
scroll to position [88, 0]
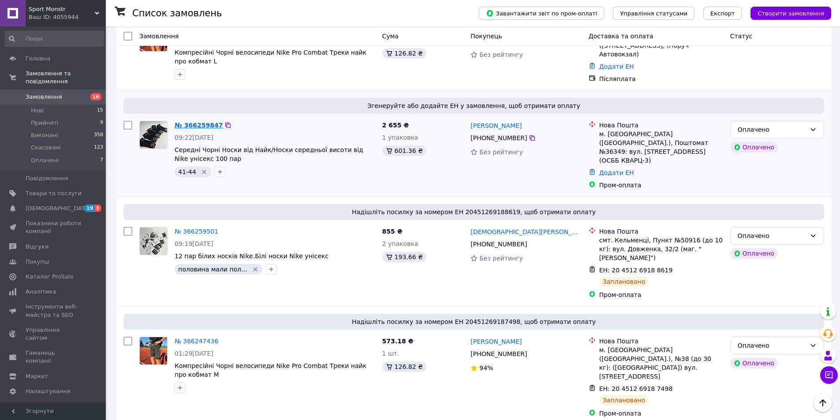
click at [190, 123] on link "№ 366259847" at bounding box center [199, 125] width 48 height 7
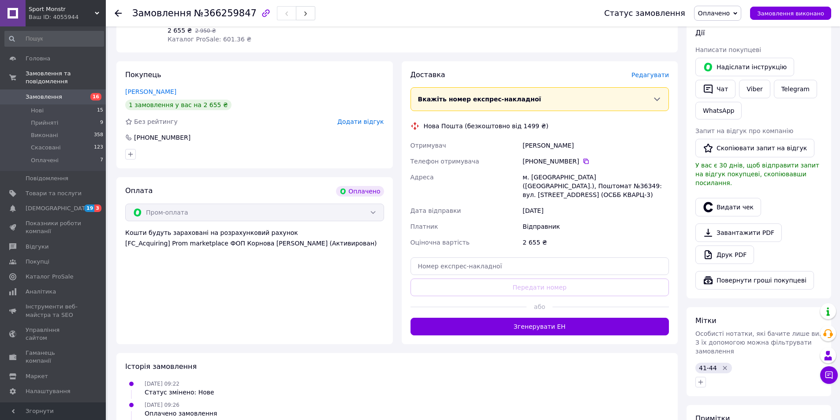
scroll to position [176, 0]
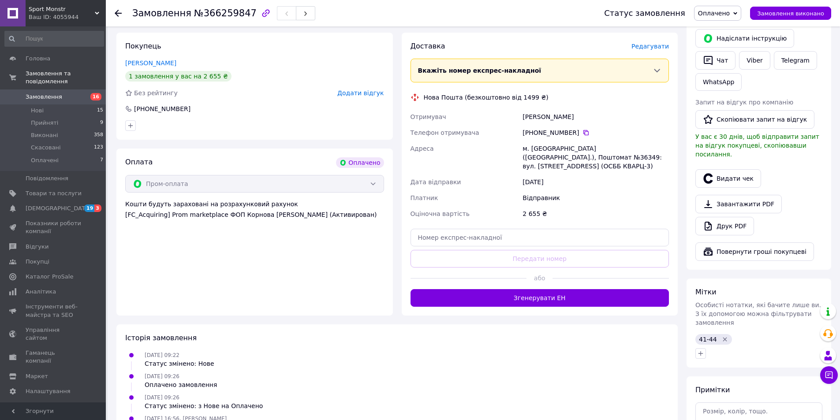
click at [534, 289] on button "Згенерувати ЕН" at bounding box center [539, 298] width 259 height 18
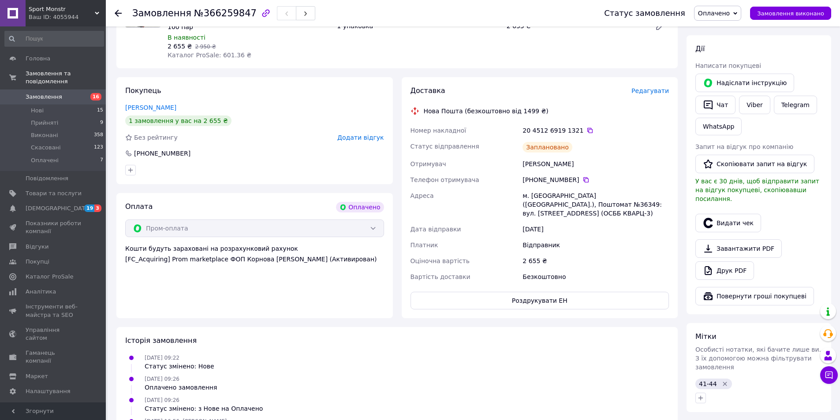
scroll to position [132, 0]
click at [582, 178] on icon at bounding box center [585, 179] width 7 height 7
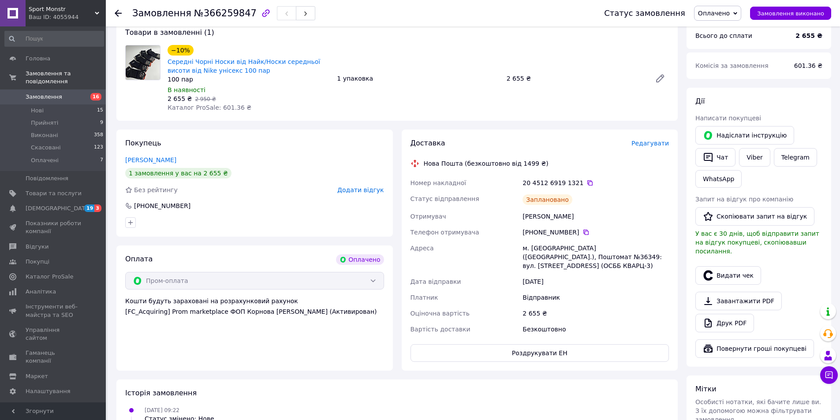
scroll to position [44, 0]
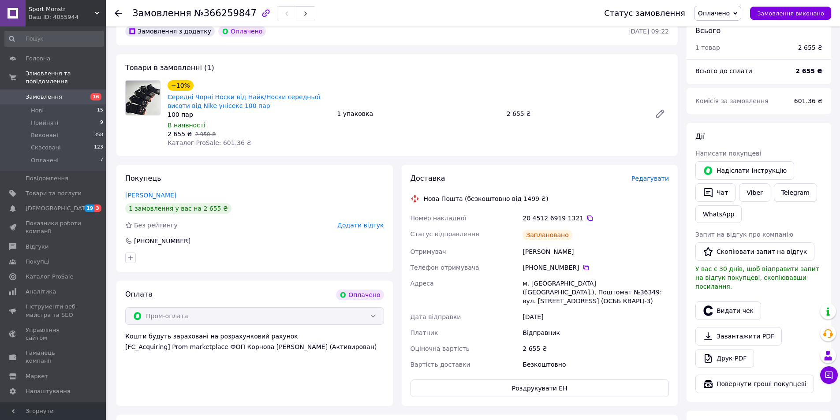
click at [117, 10] on icon at bounding box center [118, 13] width 7 height 7
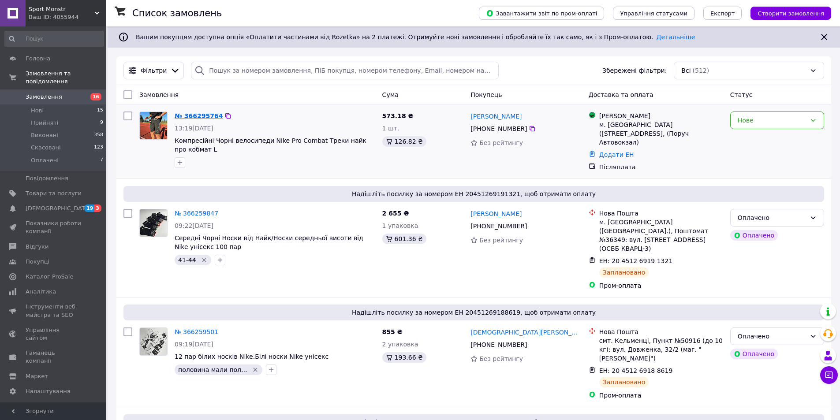
click at [203, 116] on link "№ 366295764" at bounding box center [199, 115] width 48 height 7
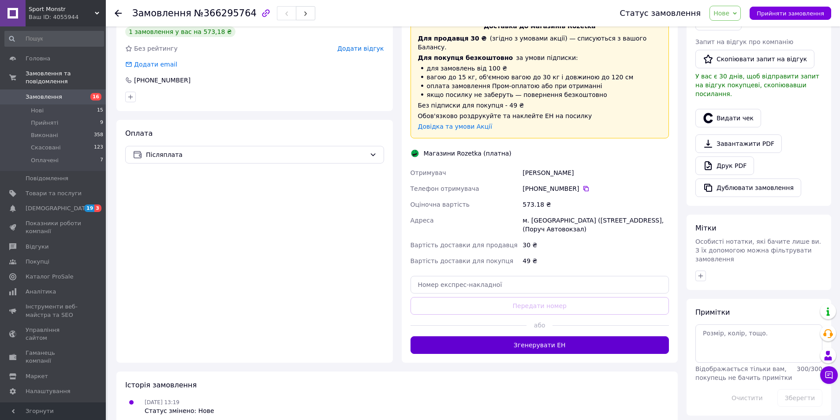
click at [517, 337] on button "Згенерувати ЕН" at bounding box center [539, 345] width 259 height 18
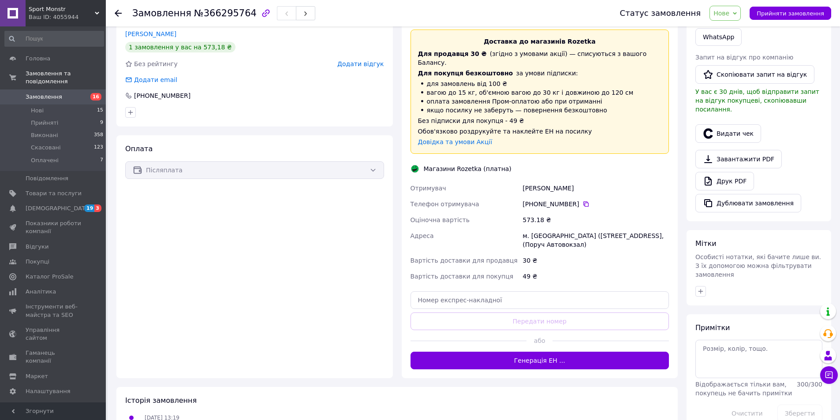
scroll to position [176, 0]
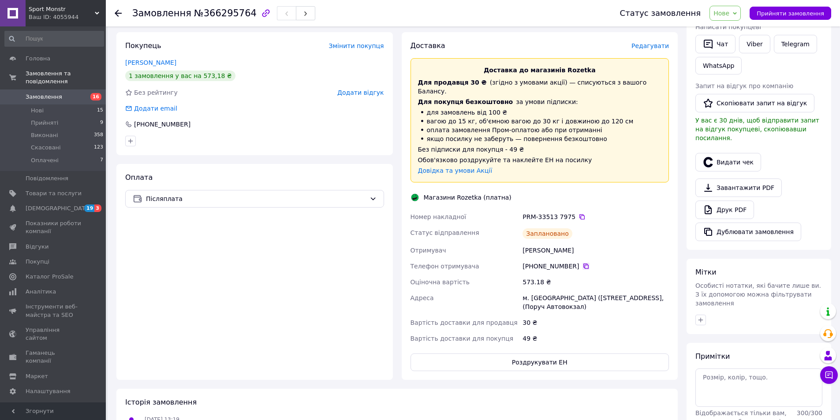
click at [582, 263] on icon at bounding box center [585, 266] width 7 height 7
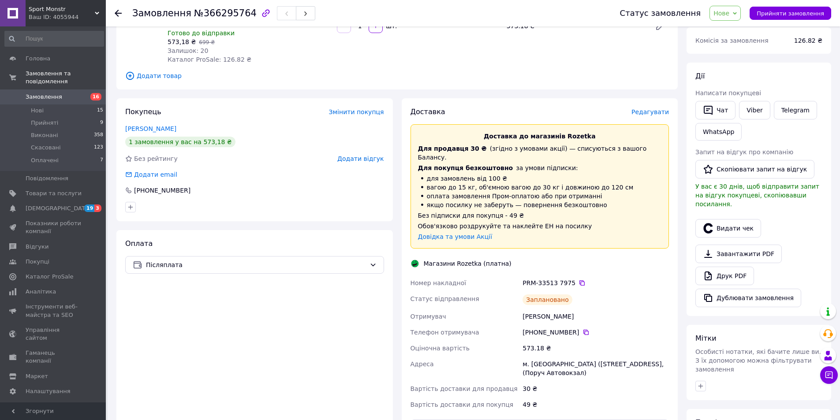
scroll to position [132, 0]
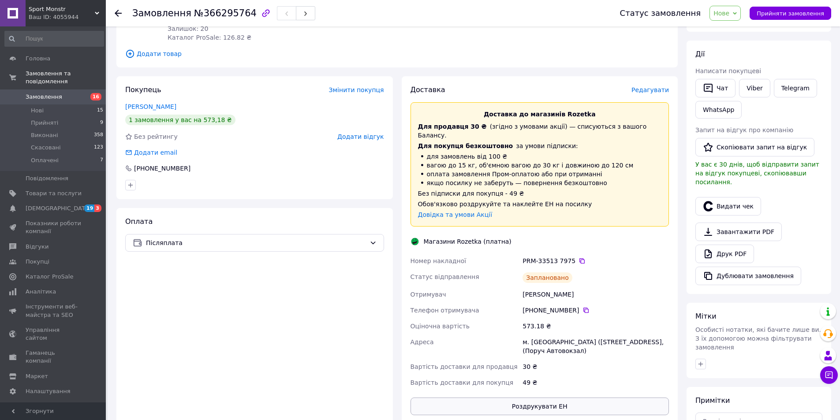
click at [550, 398] on button "Роздрукувати ЕН" at bounding box center [539, 407] width 259 height 18
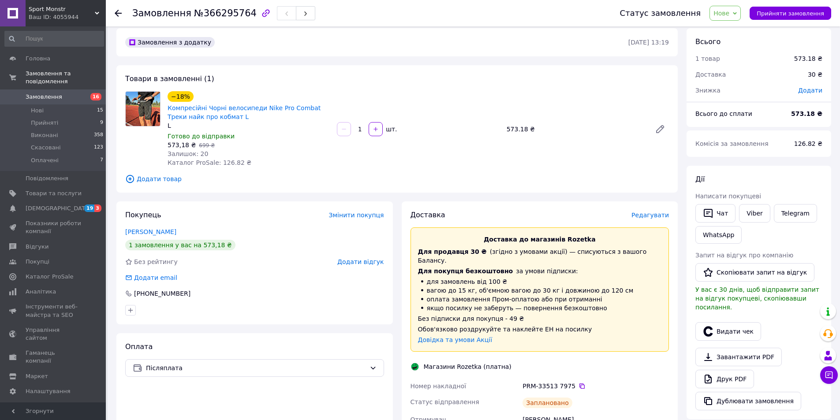
scroll to position [0, 0]
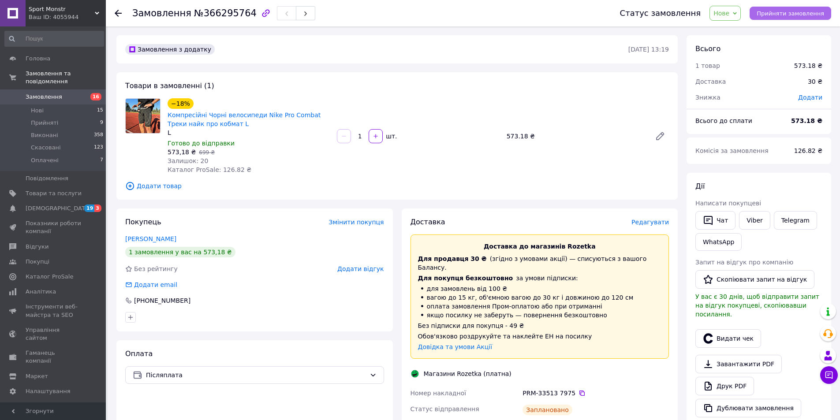
click at [784, 11] on span "Прийняти замовлення" at bounding box center [789, 13] width 67 height 7
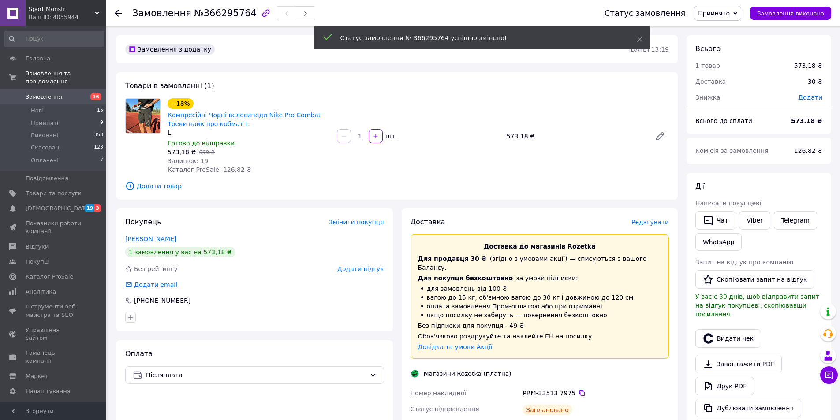
drag, startPoint x: 122, startPoint y: 10, endPoint x: 118, endPoint y: 14, distance: 5.9
click at [122, 11] on div at bounding box center [124, 13] width 18 height 26
click at [118, 14] on use at bounding box center [118, 13] width 7 height 7
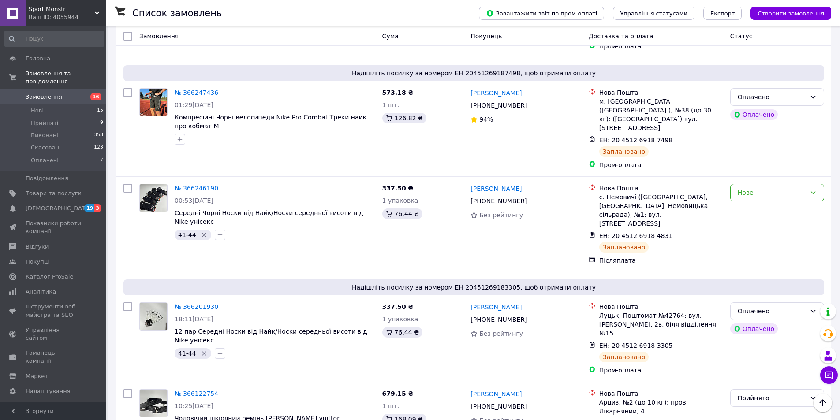
scroll to position [316, 0]
